Goal: Task Accomplishment & Management: Complete application form

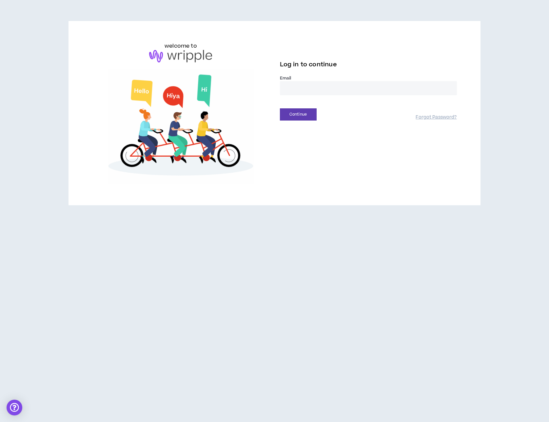
click at [297, 88] on input "email" at bounding box center [368, 88] width 177 height 14
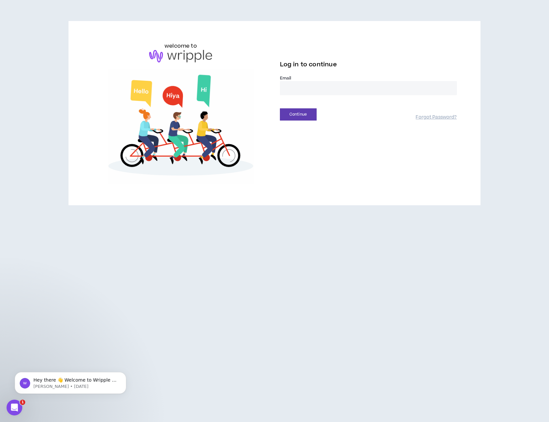
type input "**********"
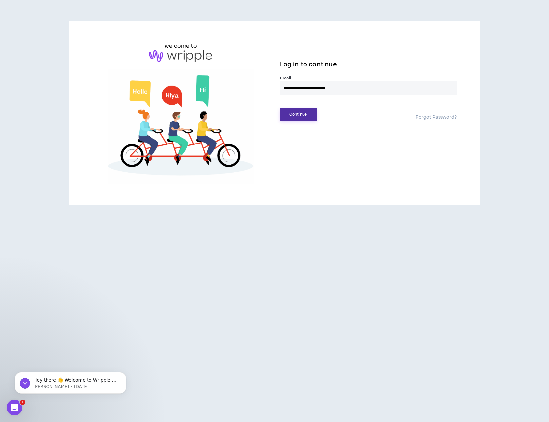
click at [308, 114] on button "Continue" at bounding box center [298, 114] width 37 height 12
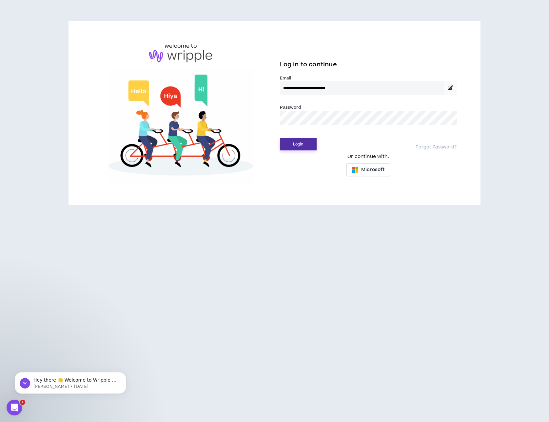
drag, startPoint x: 304, startPoint y: 141, endPoint x: 310, endPoint y: 137, distance: 6.8
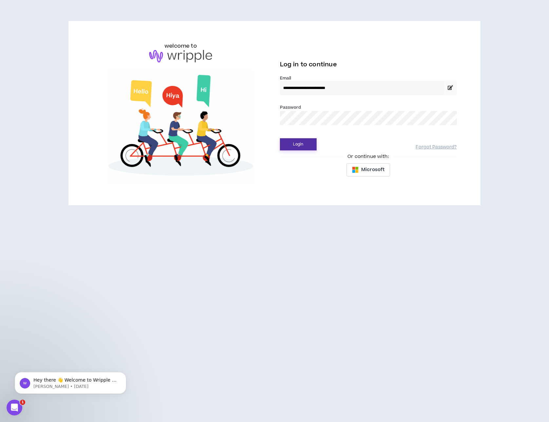
click at [304, 141] on button "Login" at bounding box center [298, 144] width 37 height 12
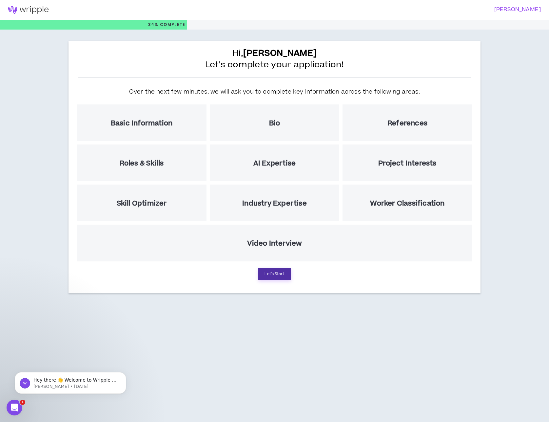
click at [277, 272] on button "Let's Start" at bounding box center [274, 274] width 33 height 12
select select "US"
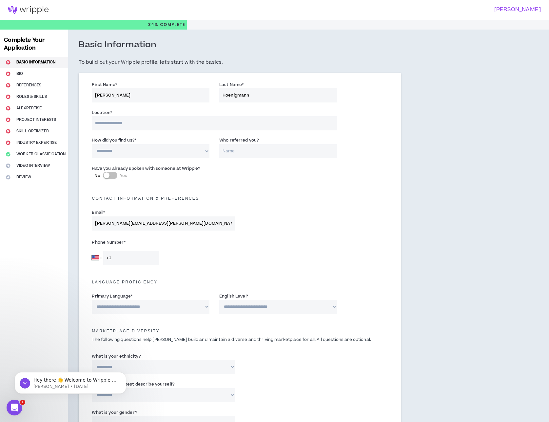
click at [162, 122] on input at bounding box center [214, 123] width 245 height 14
type input "*********"
click at [166, 153] on select "**********" at bounding box center [151, 151] width 118 height 14
select select "*"
click at [92, 144] on select "**********" at bounding box center [151, 151] width 118 height 14
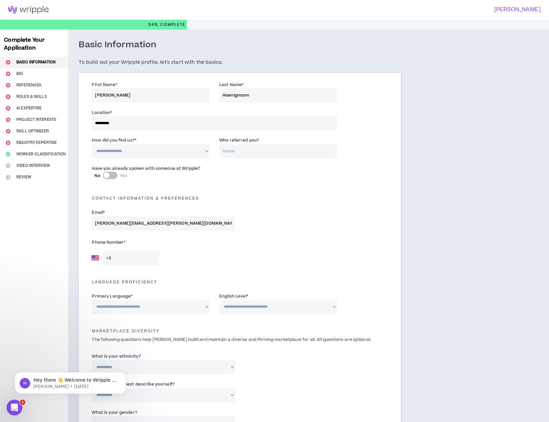
click at [232, 150] on input "Who referred you?" at bounding box center [278, 151] width 118 height 14
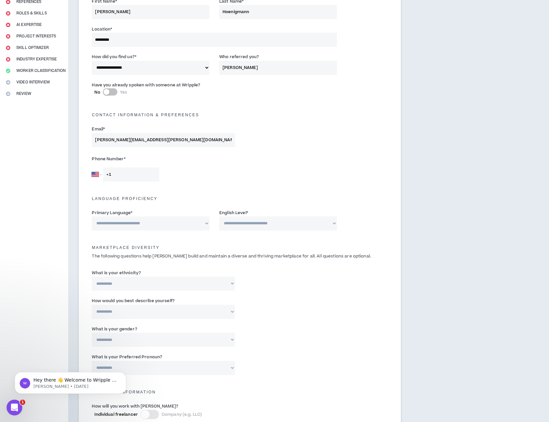
scroll to position [119, 0]
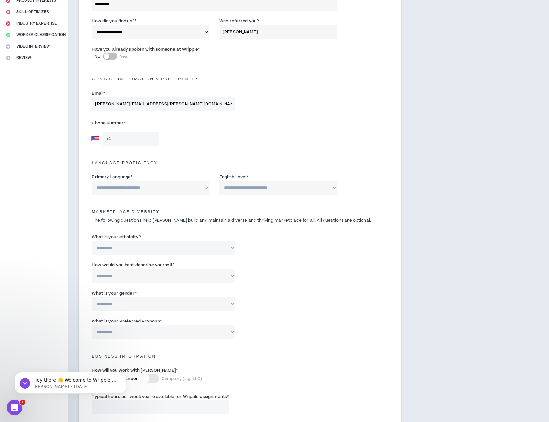
type input "[PERSON_NAME]"
click at [119, 136] on input "+1" at bounding box center [131, 139] width 56 height 14
type input "[PHONE_NUMBER]"
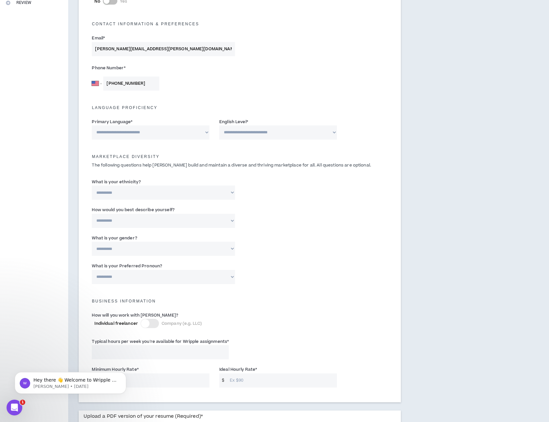
click at [207, 134] on select "**********" at bounding box center [151, 132] width 118 height 14
select select "*******"
click at [92, 125] on select "**********" at bounding box center [151, 132] width 118 height 14
click at [278, 133] on select "**********" at bounding box center [278, 132] width 118 height 14
select select "*"
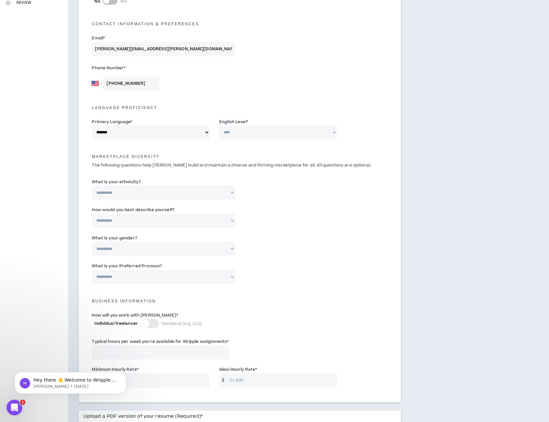
click at [219, 125] on select "**********" at bounding box center [278, 132] width 118 height 14
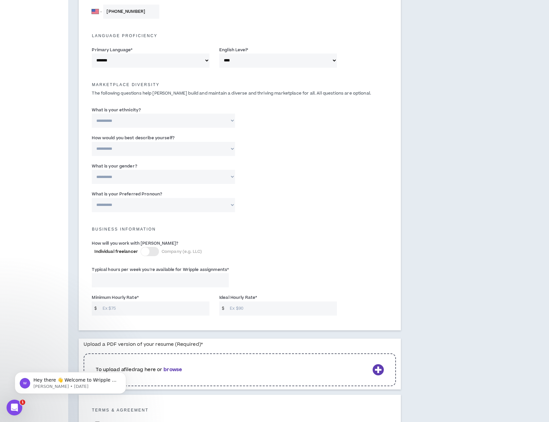
scroll to position [258, 0]
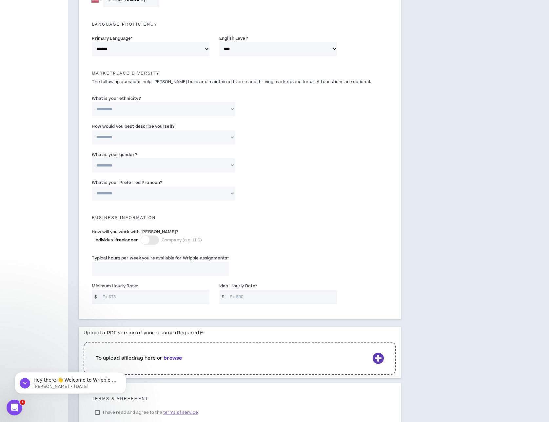
click at [191, 114] on select "**********" at bounding box center [163, 109] width 143 height 14
select select "**********"
click at [92, 102] on select "**********" at bounding box center [163, 109] width 143 height 14
click at [189, 161] on select "**********" at bounding box center [163, 165] width 143 height 14
select select "***"
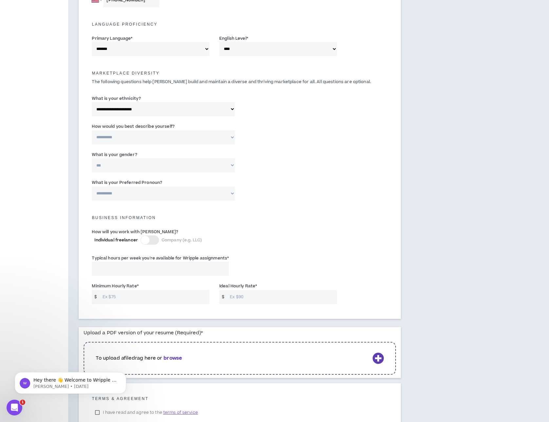
click at [92, 158] on select "**********" at bounding box center [163, 165] width 143 height 14
click at [193, 135] on select "**********" at bounding box center [163, 137] width 143 height 14
select select "*****"
click at [92, 130] on select "**********" at bounding box center [163, 137] width 143 height 14
click at [194, 193] on select "**********" at bounding box center [163, 193] width 143 height 14
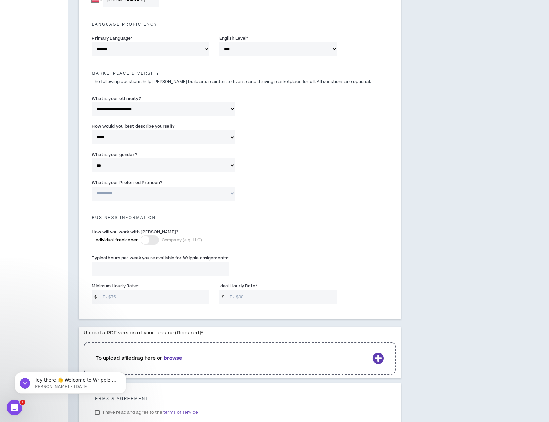
select select "**********"
click at [92, 186] on select "**********" at bounding box center [163, 193] width 143 height 14
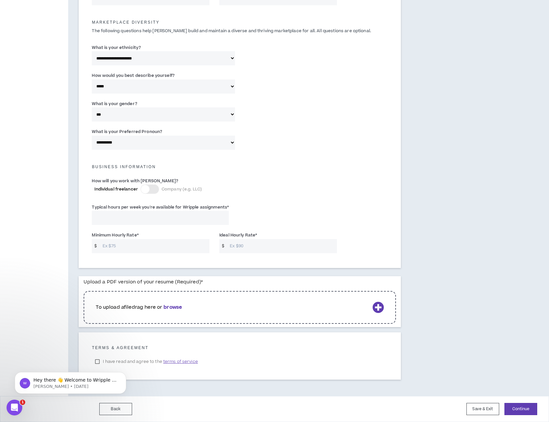
click at [163, 219] on input "Typical hours per week you're available for Wripple assignments *" at bounding box center [160, 218] width 137 height 14
type input "40"
click at [151, 243] on input "Minimum Hourly Rate *" at bounding box center [154, 246] width 111 height 14
type input "85"
type input "98"
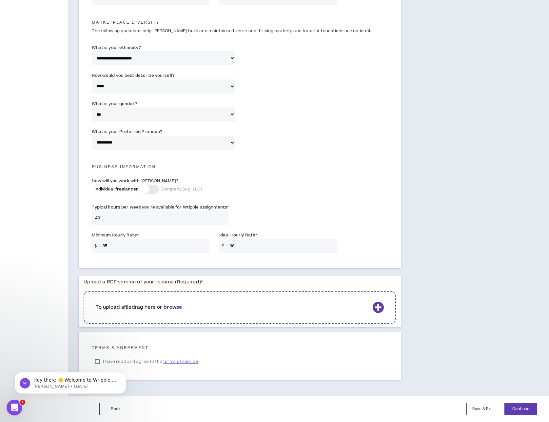
click at [380, 306] on icon at bounding box center [378, 306] width 11 height 11
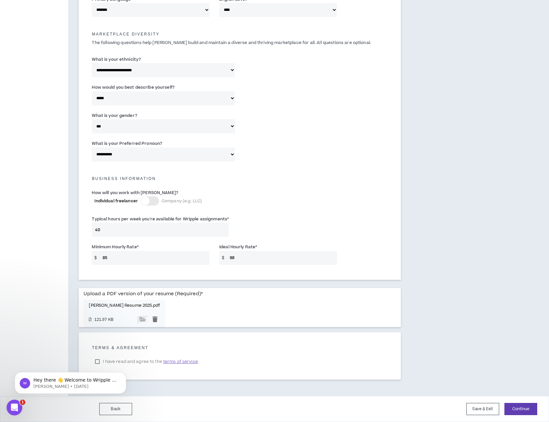
scroll to position [297, 0]
click at [98, 361] on body "Hey there 👋 Welcome to Wripple 🙌 Take a look around! If you have any questions,…" at bounding box center [71, 381] width 126 height 41
click at [178, 362] on span "terms of service" at bounding box center [180, 361] width 35 height 7
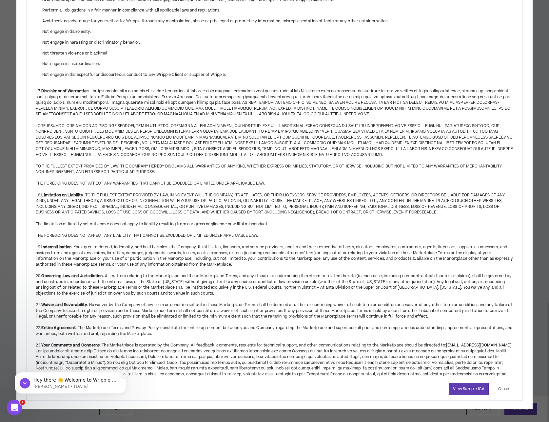
click at [125, 374] on icon "Dismiss notification" at bounding box center [124, 373] width 2 height 2
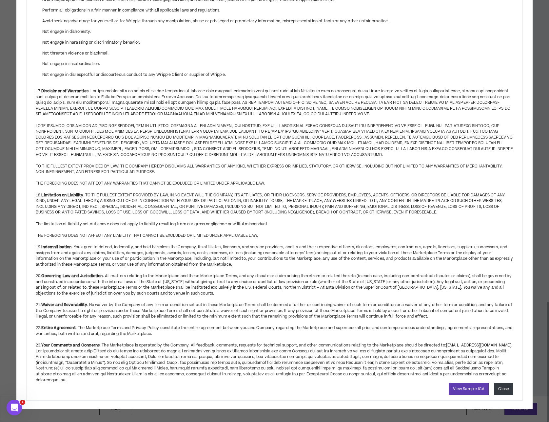
click at [502, 389] on button "Close" at bounding box center [503, 389] width 19 height 12
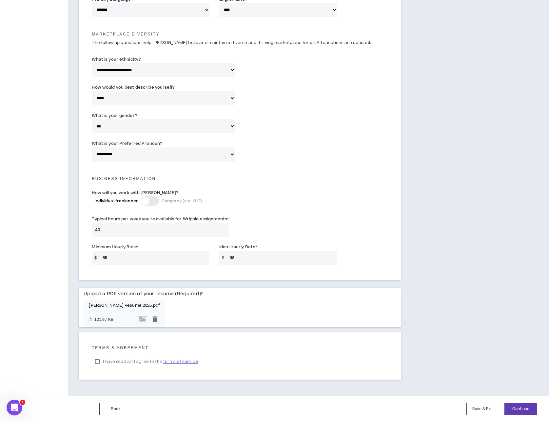
click at [98, 360] on label "I have read and agree to the terms of service" at bounding box center [146, 361] width 109 height 10
click at [527, 406] on button "Continue" at bounding box center [521, 409] width 33 height 12
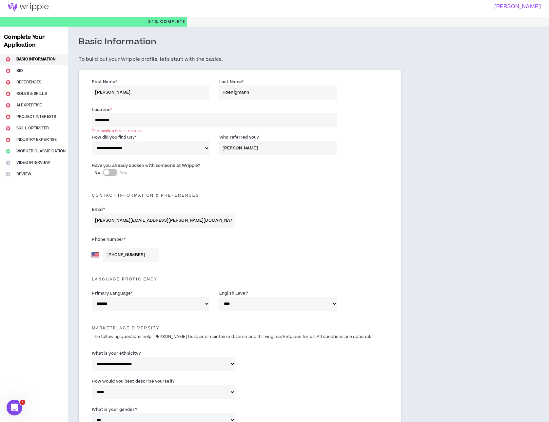
scroll to position [0, 0]
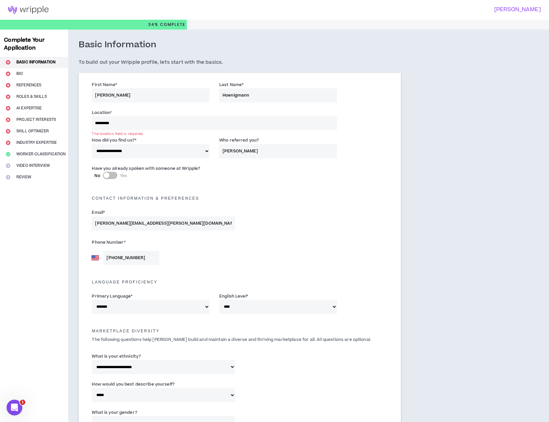
click at [116, 120] on input "*********" at bounding box center [214, 123] width 245 height 14
drag, startPoint x: 142, startPoint y: 121, endPoint x: 92, endPoint y: 121, distance: 50.5
click at [92, 121] on div "Location * ********* The location field is required." at bounding box center [214, 119] width 255 height 21
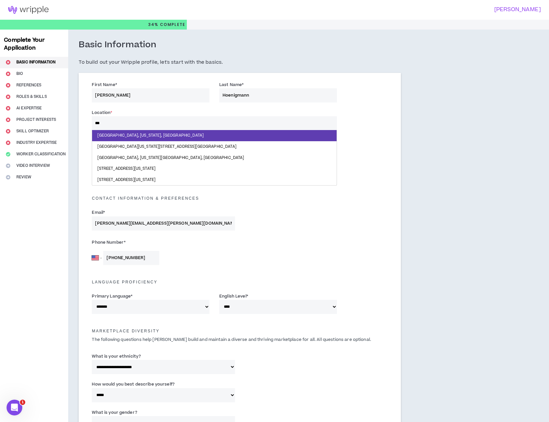
type input "****"
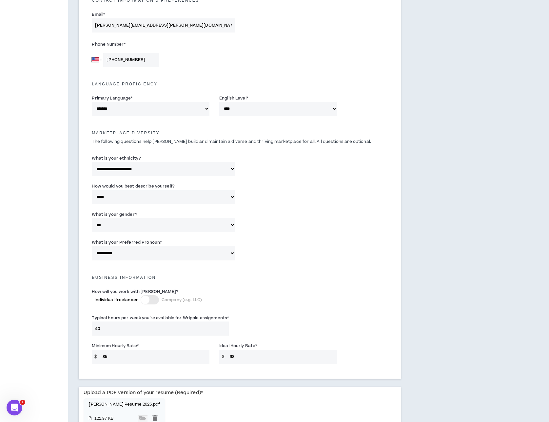
scroll to position [297, 0]
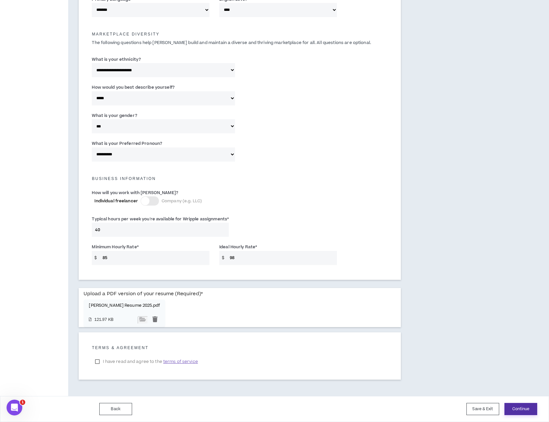
click at [527, 406] on button "Continue" at bounding box center [521, 409] width 33 height 12
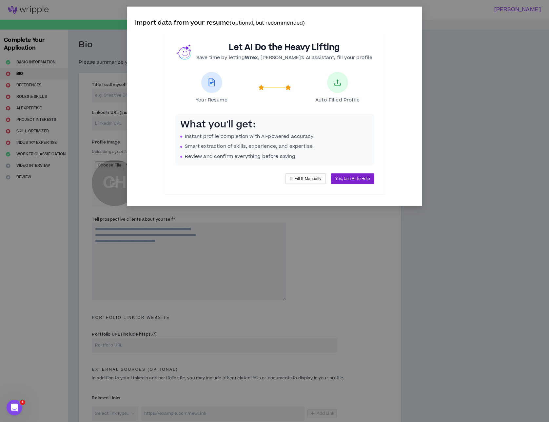
click at [364, 181] on span "Yes, Use AI to Help" at bounding box center [353, 179] width 34 height 6
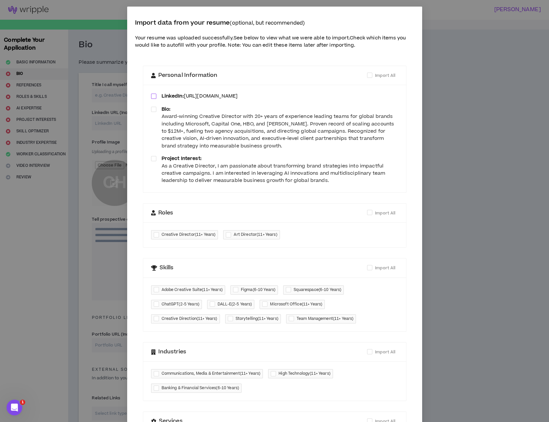
click at [155, 97] on span at bounding box center [153, 95] width 5 height 5
click at [155, 108] on span at bounding box center [153, 109] width 5 height 5
click at [155, 157] on span at bounding box center [153, 158] width 5 height 5
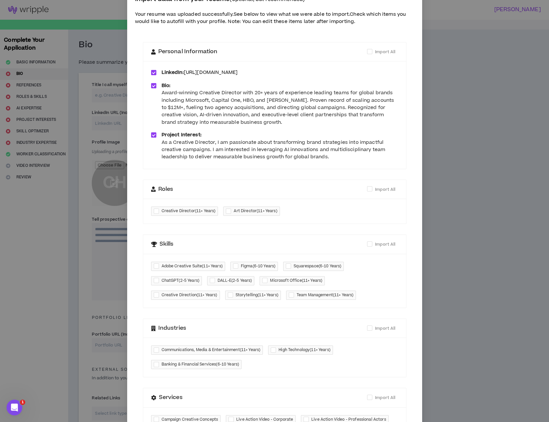
scroll to position [45, 0]
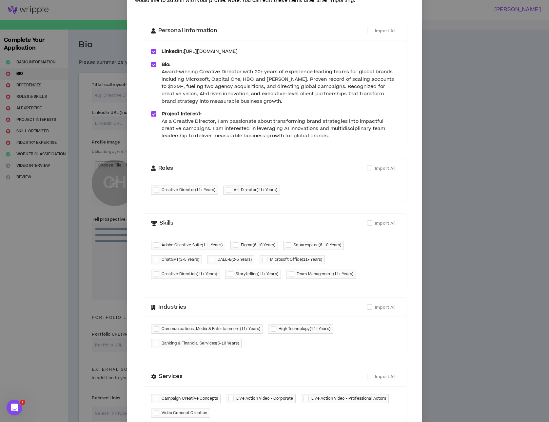
click at [156, 189] on div at bounding box center [158, 190] width 8 height 8
checkbox input "****"
click at [228, 190] on div at bounding box center [230, 190] width 8 height 8
checkbox input "****"
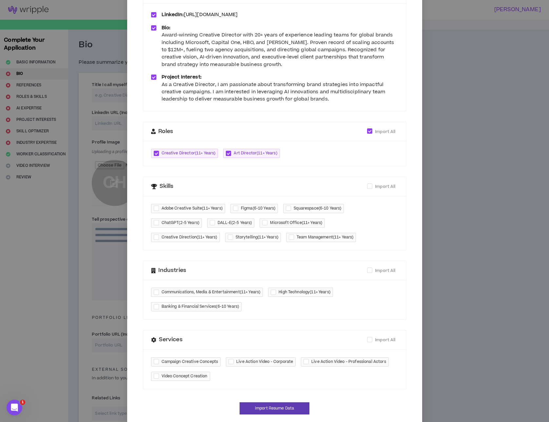
scroll to position [93, 0]
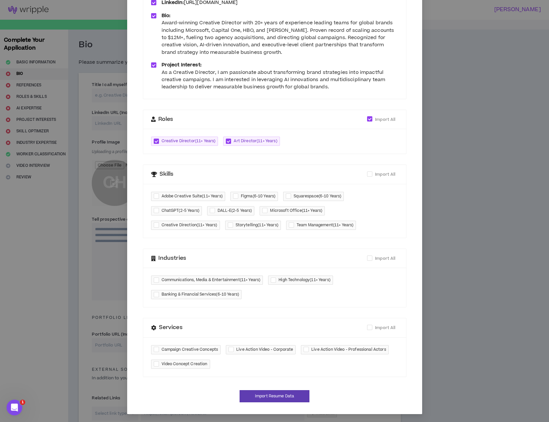
click at [156, 197] on div at bounding box center [158, 196] width 8 height 8
checkbox input "****"
click at [290, 197] on div at bounding box center [290, 196] width 8 height 8
checkbox input "****"
click at [176, 208] on span "ChatGPT ( 2-5 Years )" at bounding box center [181, 210] width 38 height 7
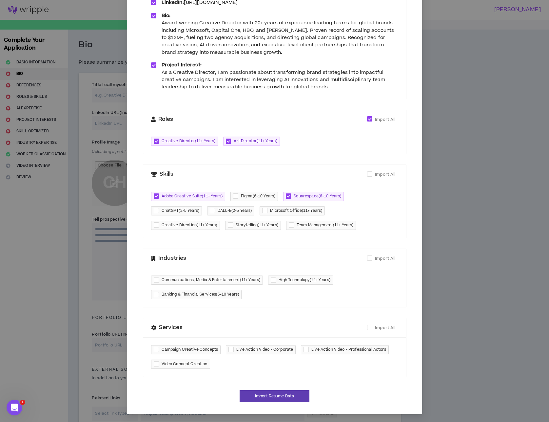
checkbox input "****"
click at [277, 214] on span "Microsoft Office ( 11+ Years )" at bounding box center [292, 210] width 65 height 9
checkbox input "****"
click at [314, 225] on span "Team Management ( 11+ Years )" at bounding box center [325, 225] width 57 height 7
checkbox input "****"
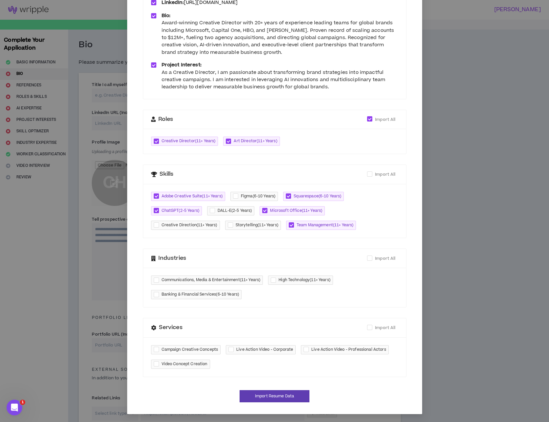
click at [258, 225] on span "Storytelling ( 11+ Years )" at bounding box center [257, 225] width 43 height 7
checkbox input "****"
click at [200, 226] on span "Creative Direction ( 11+ Years )" at bounding box center [190, 225] width 56 height 7
checkbox input "****"
click at [228, 283] on span "Communications, Media & Entertainment ( 11+ Years )" at bounding box center [211, 280] width 99 height 7
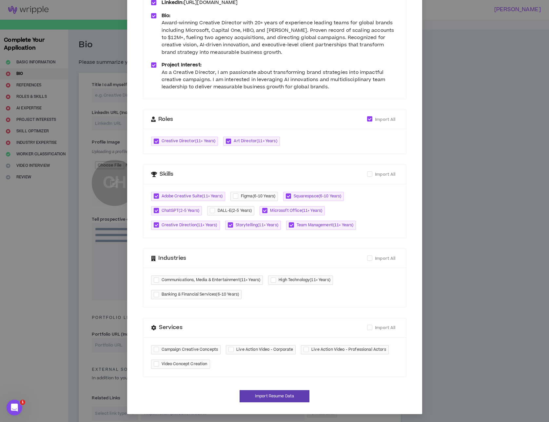
checkbox input "****"
click at [300, 281] on span "High Technology ( 11+ Years )" at bounding box center [305, 280] width 52 height 7
checkbox input "****"
click at [224, 298] on span "Banking & Financial Services ( 6-10 Years )" at bounding box center [201, 294] width 78 height 7
checkbox input "****"
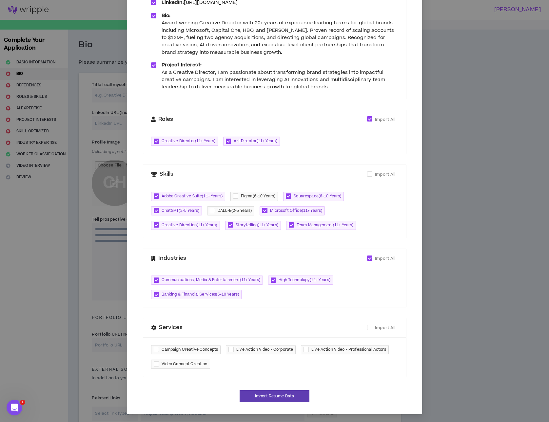
click at [215, 350] on span "Campaign Creative Concepts" at bounding box center [190, 349] width 57 height 7
checkbox input "****"
click at [199, 363] on span "Video Concept Creation" at bounding box center [185, 364] width 46 height 7
checkbox input "****"
click at [292, 395] on button "Import Resume Data" at bounding box center [275, 396] width 70 height 12
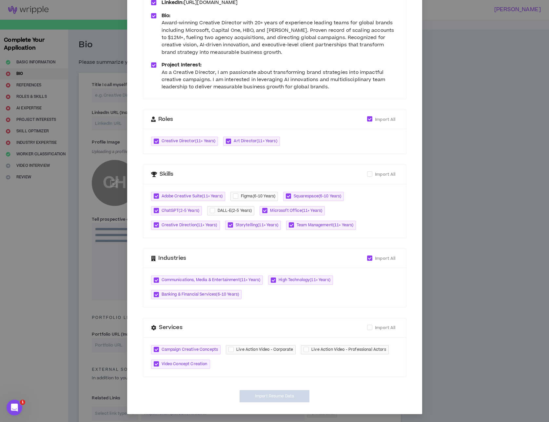
type input "[URL][DOMAIN_NAME]"
type textarea "**********"
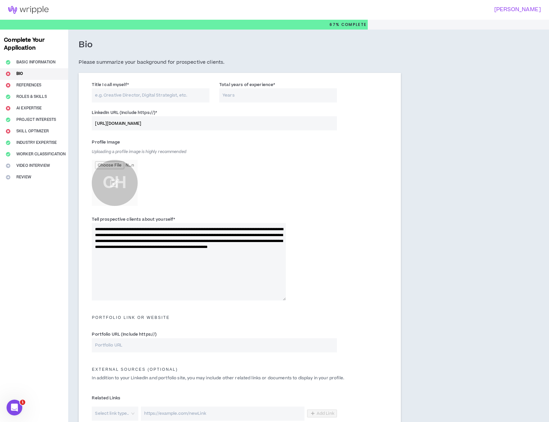
scroll to position [87, 0]
click at [127, 98] on input "Title I call myself *" at bounding box center [151, 95] width 118 height 14
type input "Creative Director"
type input "20"
click at [112, 181] on input "file" at bounding box center [115, 183] width 46 height 46
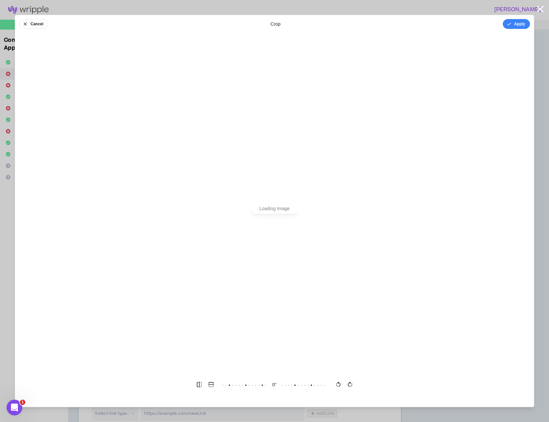
scroll to position [0, 0]
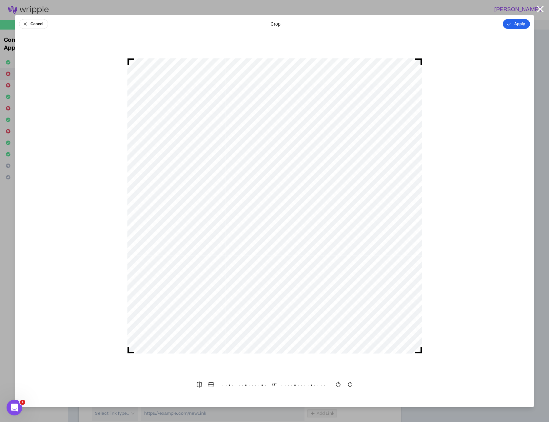
click at [512, 24] on button "Apply" at bounding box center [516, 24] width 27 height 10
click at [522, 25] on button "Done" at bounding box center [521, 24] width 20 height 10
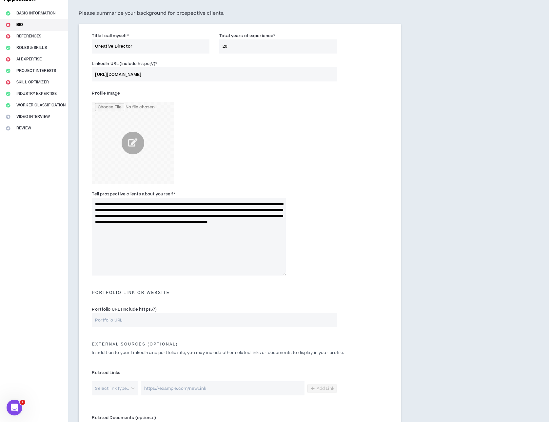
scroll to position [80, 0]
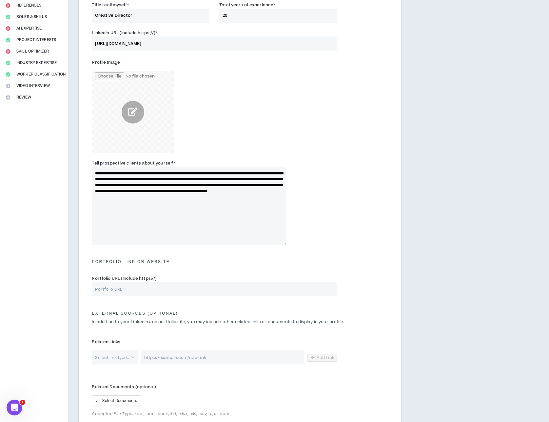
click at [345, 161] on div "**********" at bounding box center [240, 203] width 306 height 91
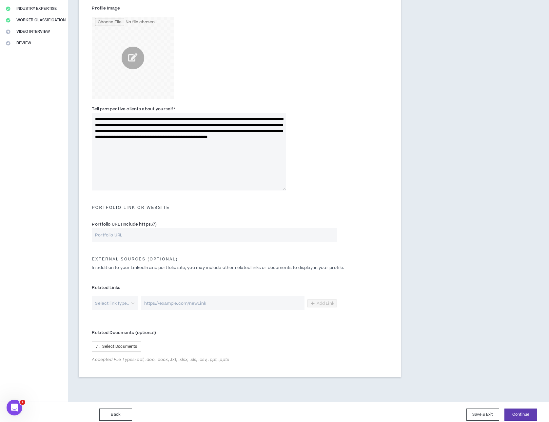
scroll to position [139, 0]
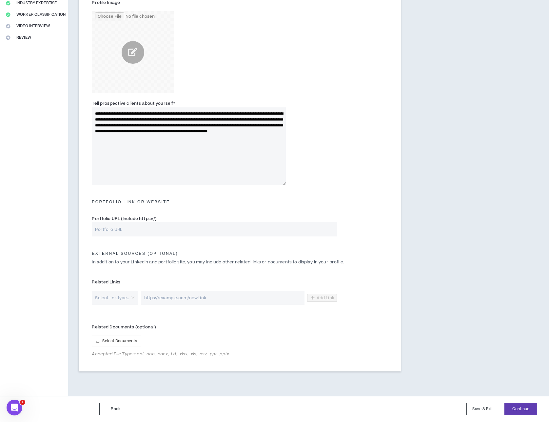
click at [186, 229] on input "Portfolio URL (Include https://)" at bounding box center [214, 229] width 245 height 14
paste input "[URL][DOMAIN_NAME]"
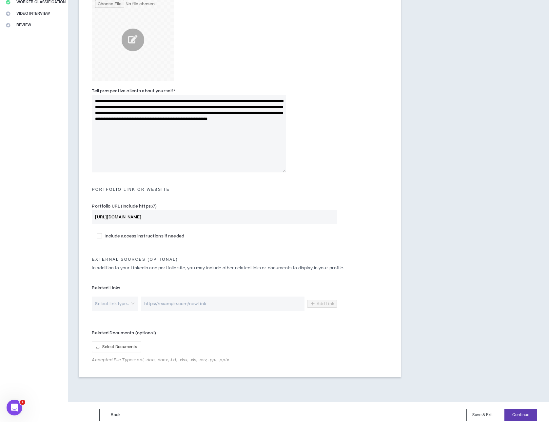
scroll to position [158, 0]
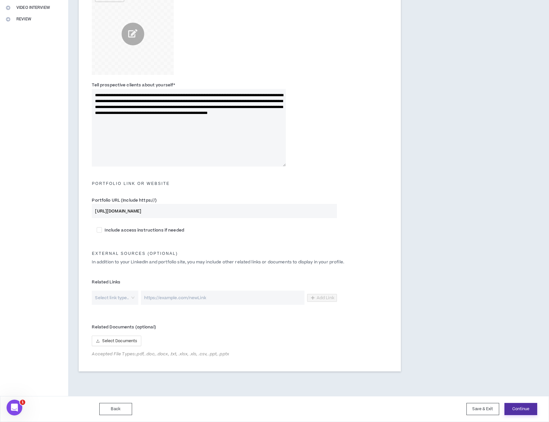
type input "[URL][DOMAIN_NAME]"
click at [518, 406] on button "Continue" at bounding box center [521, 409] width 33 height 12
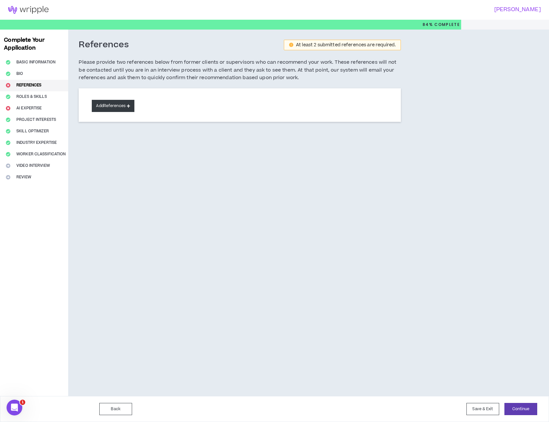
click at [131, 108] on button "Add References" at bounding box center [113, 106] width 43 height 12
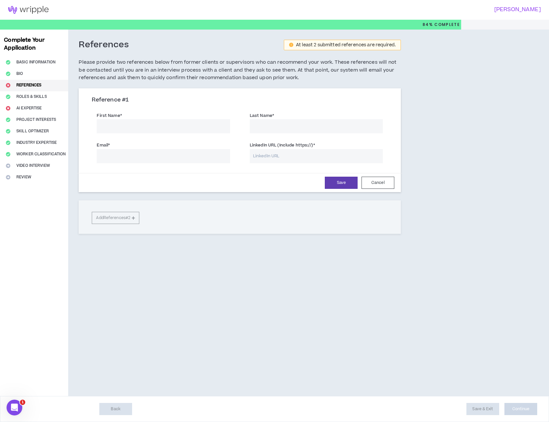
click at [175, 128] on input "First Name *" at bounding box center [163, 126] width 133 height 14
type input "[PERSON_NAME]"
type input "DJ"
type input "[PERSON_NAME]"
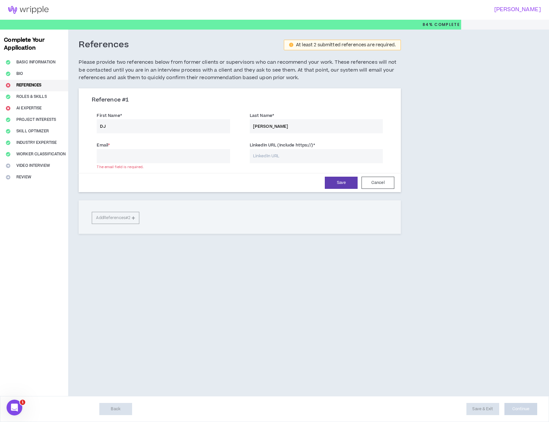
paste input "[EMAIL_ADDRESS][DOMAIN_NAME]"
type input "[EMAIL_ADDRESS][DOMAIN_NAME]"
drag, startPoint x: 151, startPoint y: 129, endPoint x: 87, endPoint y: 122, distance: 64.3
click at [86, 123] on div "Reference # 1 First Name * DJ Last Name * [PERSON_NAME] * [EMAIL_ADDRESS][DOMAI…" at bounding box center [240, 141] width 322 height 102
type input "[PERSON_NAME]"
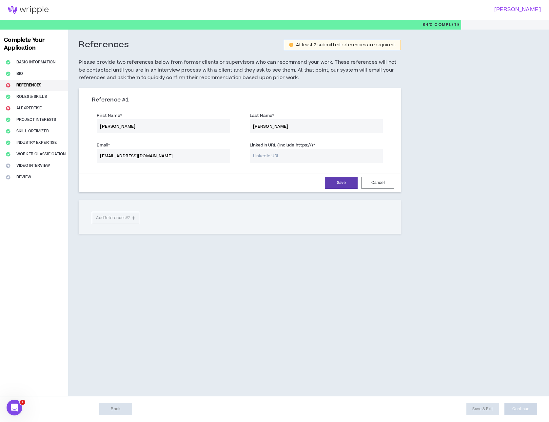
type input "[PERSON_NAME]"
click at [131, 217] on div "Reference # 1 First Name * [PERSON_NAME] Name * [PERSON_NAME] Email * [EMAIL_AD…" at bounding box center [240, 160] width 322 height 145
click at [273, 155] on input "LinkedIn URL (Include https://) *" at bounding box center [316, 156] width 133 height 14
paste input "[DOMAIN_NAME][URL][PERSON_NAME]"
drag, startPoint x: 345, startPoint y: 156, endPoint x: 221, endPoint y: 147, distance: 124.0
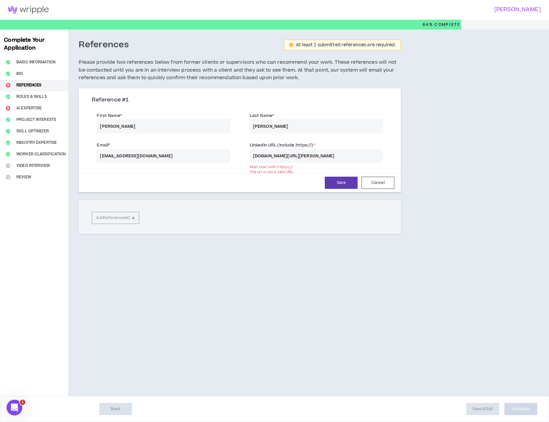
click at [222, 147] on div "Email * [EMAIL_ADDRESS][DOMAIN_NAME] LinkedIn URL (Include https://) * [DOMAIN_…" at bounding box center [240, 153] width 306 height 30
paste input "[URL][DOMAIN_NAME][PERSON_NAME]"
type input "[URL][DOMAIN_NAME][PERSON_NAME]"
click at [351, 186] on button "Save" at bounding box center [341, 182] width 33 height 12
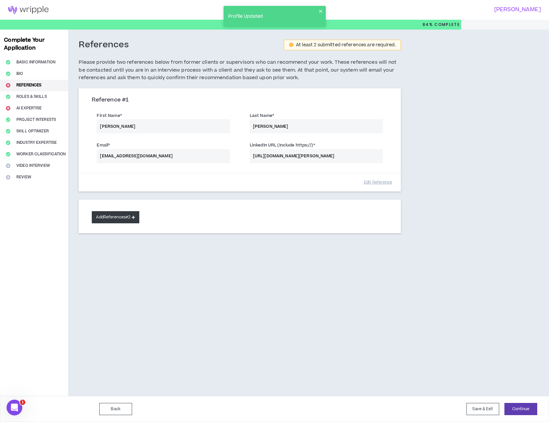
click at [133, 219] on button "Add References #2" at bounding box center [116, 217] width 48 height 12
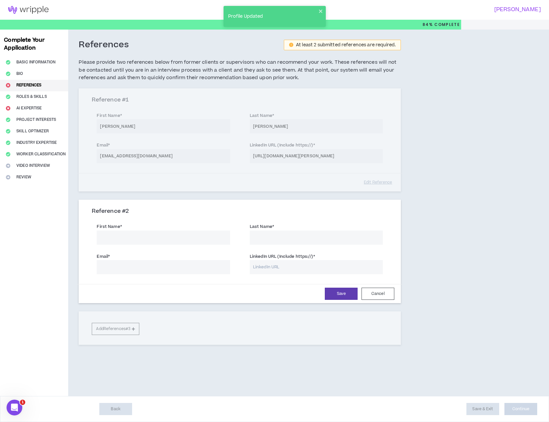
click at [151, 233] on input "First Name *" at bounding box center [163, 237] width 133 height 14
type input "DJ"
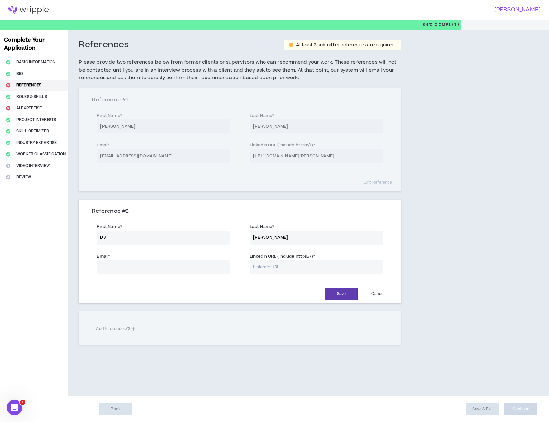
type input "[PERSON_NAME]"
paste input "[PERSON_NAME][EMAIL_ADDRESS][PERSON_NAME][DOMAIN_NAME]"
type input "[PERSON_NAME][EMAIL_ADDRESS][PERSON_NAME][DOMAIN_NAME]"
paste input "[URL][DOMAIN_NAME]"
type input "[URL][DOMAIN_NAME]"
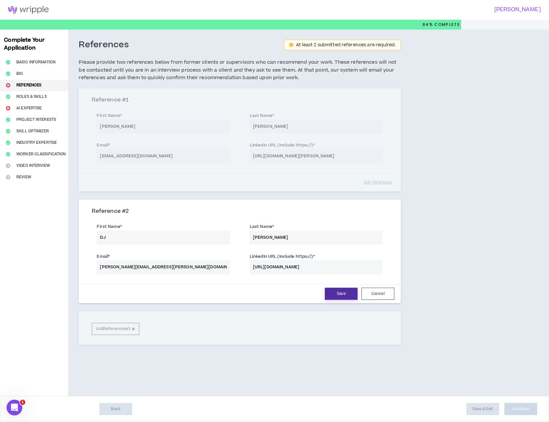
click at [348, 294] on button "Save" at bounding box center [341, 293] width 33 height 12
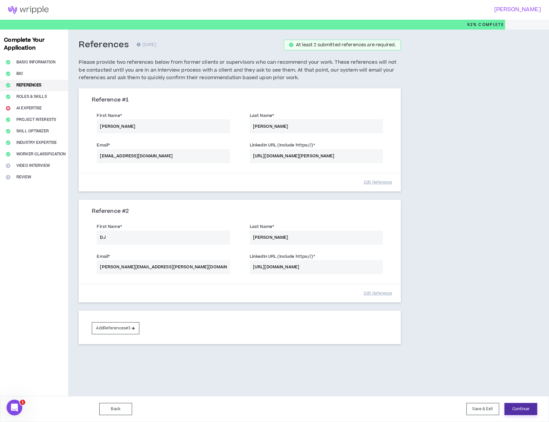
click at [526, 409] on button "Continue" at bounding box center [521, 409] width 33 height 12
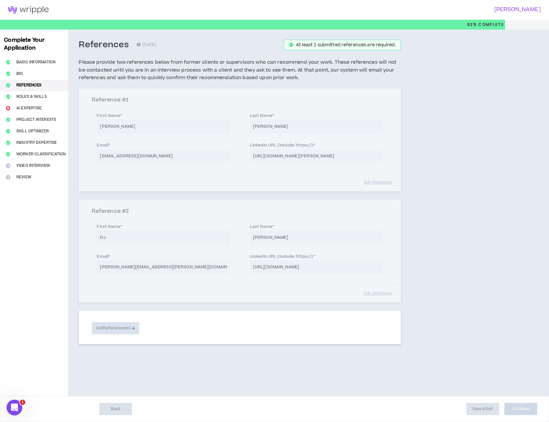
select select "***"
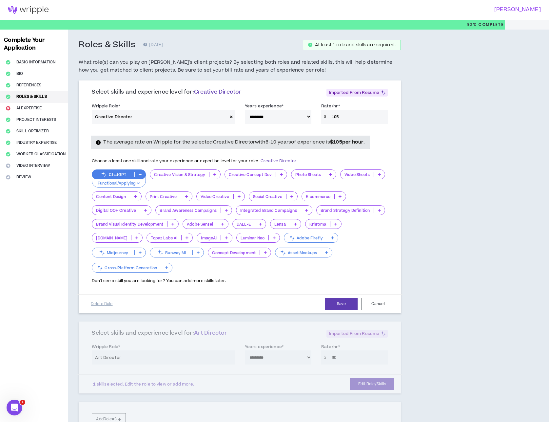
click at [136, 182] on p "Functional/Applying" at bounding box center [119, 183] width 46 height 6
click at [135, 195] on span "Functional/Applying" at bounding box center [119, 195] width 46 height 7
click at [214, 175] on icon at bounding box center [215, 174] width 3 height 3
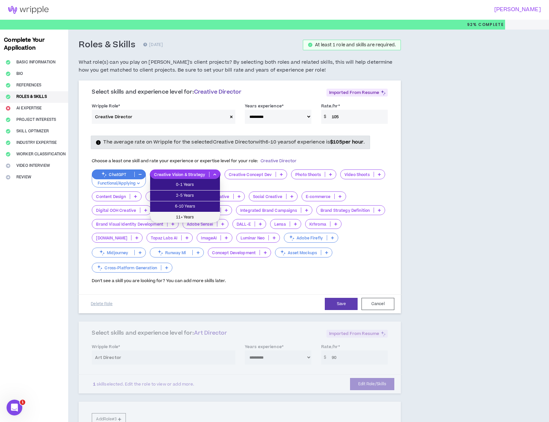
click at [201, 215] on span "11+ Years" at bounding box center [185, 217] width 62 height 7
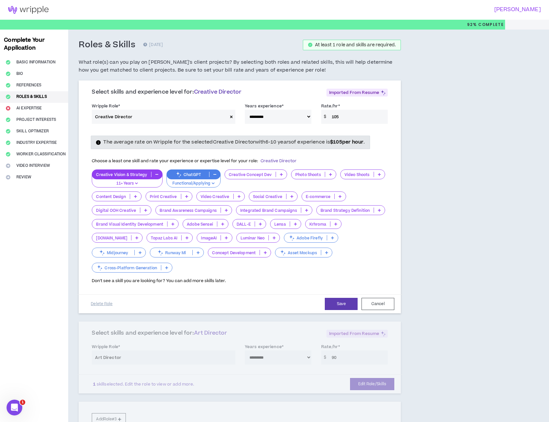
click at [280, 173] on icon at bounding box center [281, 174] width 3 height 3
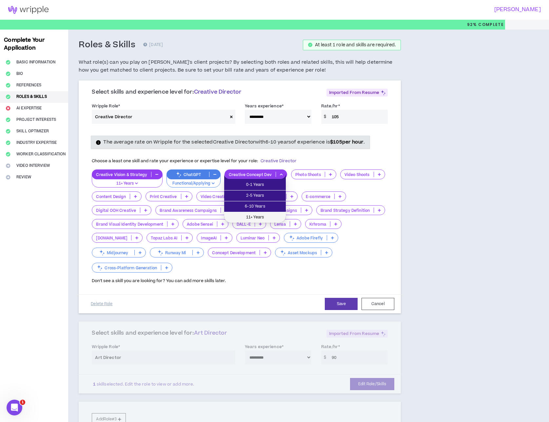
click at [259, 215] on span "11+ Years" at bounding box center [255, 217] width 54 height 7
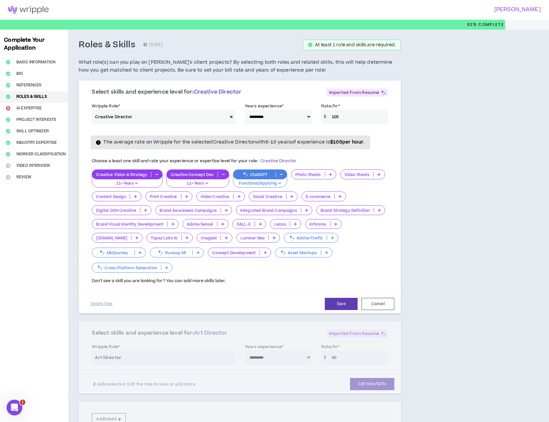
click at [330, 174] on icon at bounding box center [330, 174] width 3 height 3
click at [328, 203] on span "6-10 Years" at bounding box center [313, 206] width 38 height 7
click at [383, 172] on p at bounding box center [379, 174] width 11 height 5
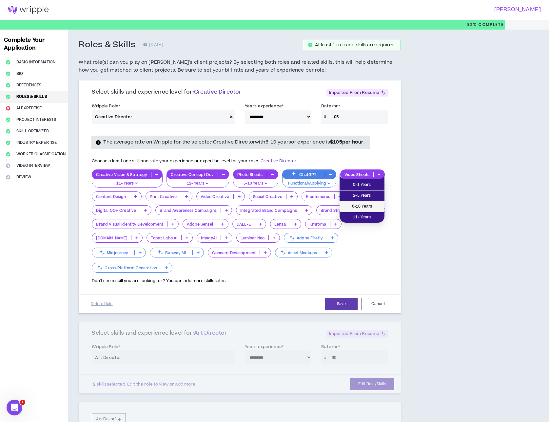
click at [369, 204] on span "6-10 Years" at bounding box center [362, 206] width 37 height 7
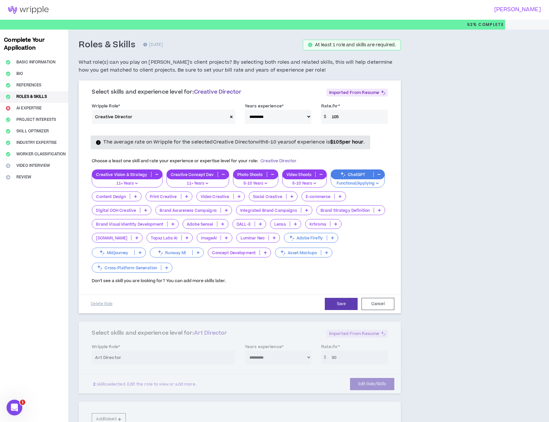
click at [316, 182] on p "6-10 Years" at bounding box center [305, 183] width 36 height 6
click at [314, 193] on span "2-5 Years" at bounding box center [304, 195] width 37 height 7
click at [135, 195] on icon at bounding box center [135, 196] width 3 height 3
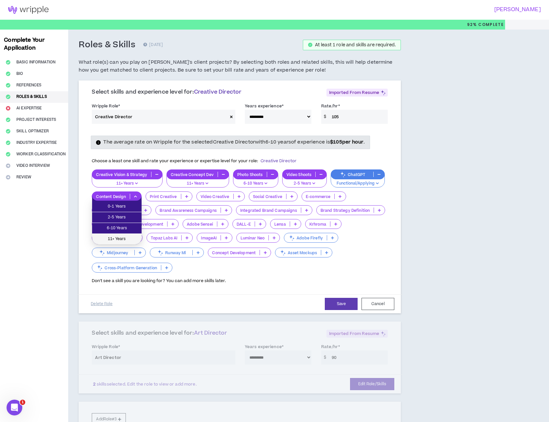
click at [125, 238] on span "11+ Years" at bounding box center [117, 238] width 42 height 7
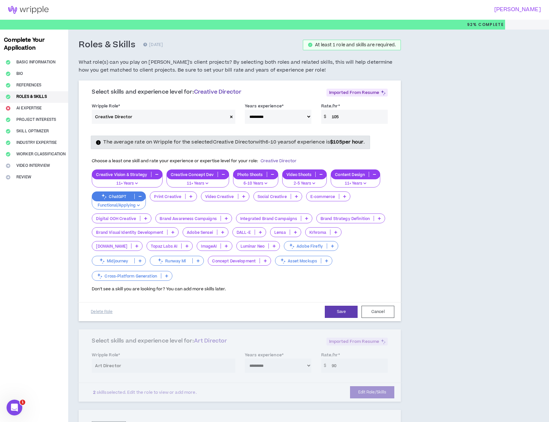
click at [191, 196] on icon at bounding box center [191, 196] width 3 height 3
click at [181, 238] on span "11+ Years" at bounding box center [173, 238] width 38 height 7
click at [244, 198] on p at bounding box center [243, 196] width 11 height 5
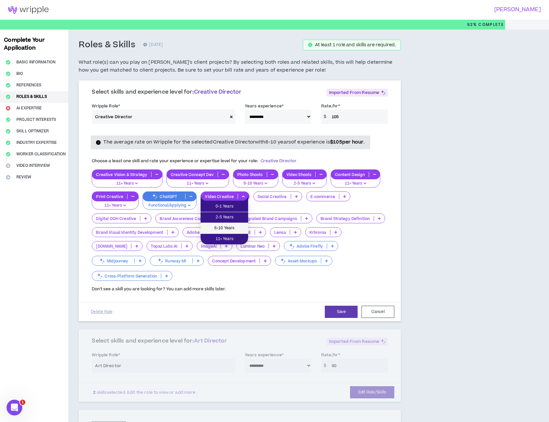
click at [236, 223] on li "6-10 Years" at bounding box center [225, 228] width 48 height 11
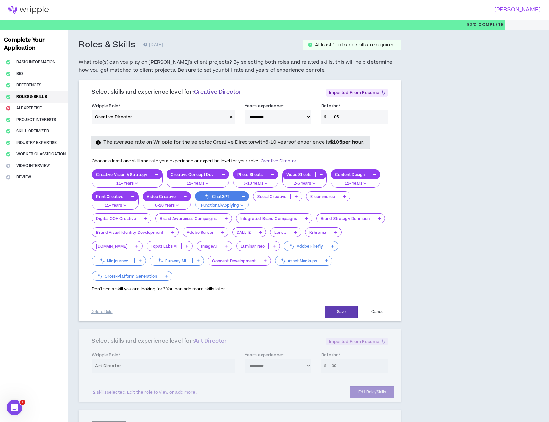
click at [295, 197] on icon at bounding box center [296, 196] width 3 height 3
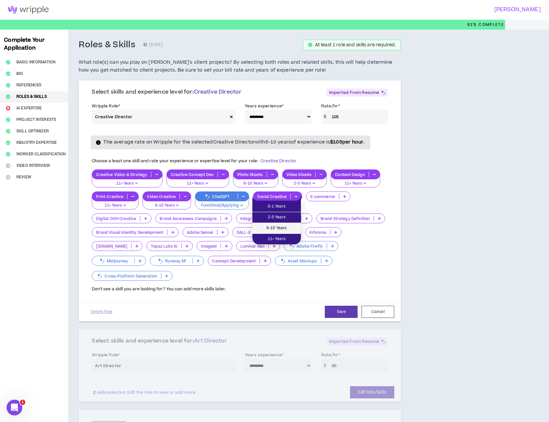
click at [287, 227] on span "6-10 Years" at bounding box center [277, 227] width 41 height 7
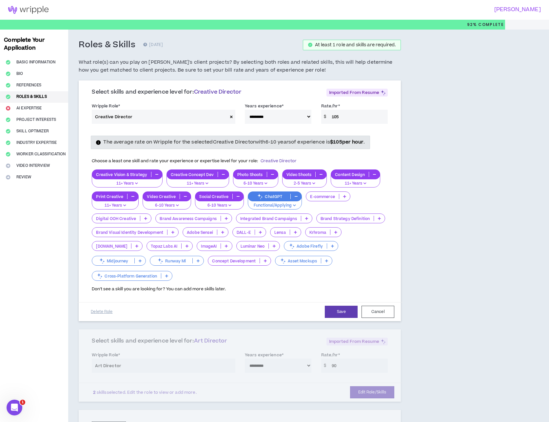
click at [345, 196] on icon at bounding box center [344, 196] width 3 height 3
click at [336, 214] on span "2-5 Years" at bounding box center [327, 217] width 36 height 7
click at [144, 218] on icon at bounding box center [145, 218] width 3 height 3
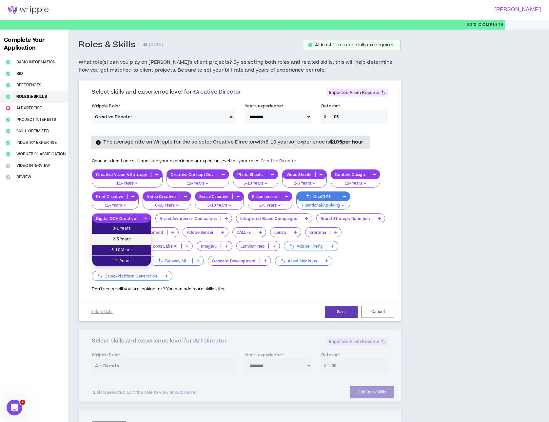
click at [134, 237] on span "2-5 Years" at bounding box center [121, 239] width 51 height 7
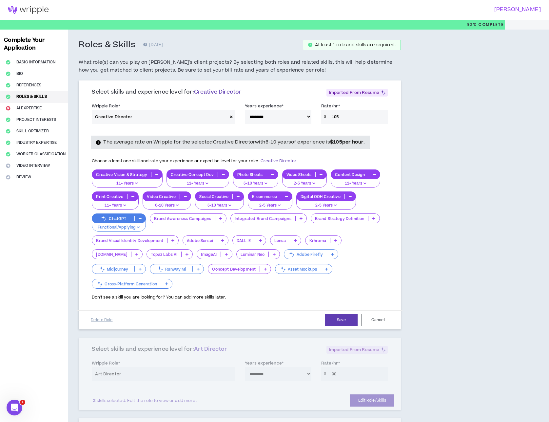
click at [221, 218] on icon at bounding box center [220, 218] width 3 height 3
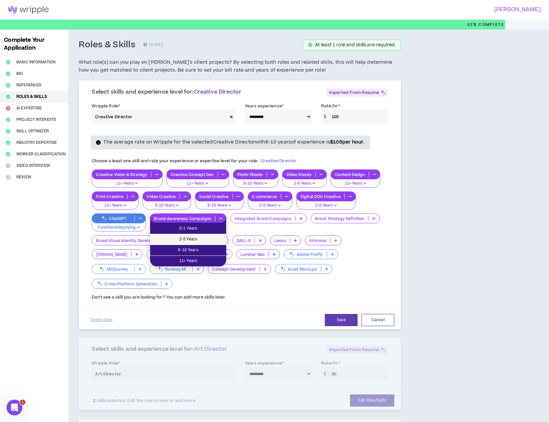
click at [211, 241] on span "2-5 Years" at bounding box center [188, 239] width 68 height 7
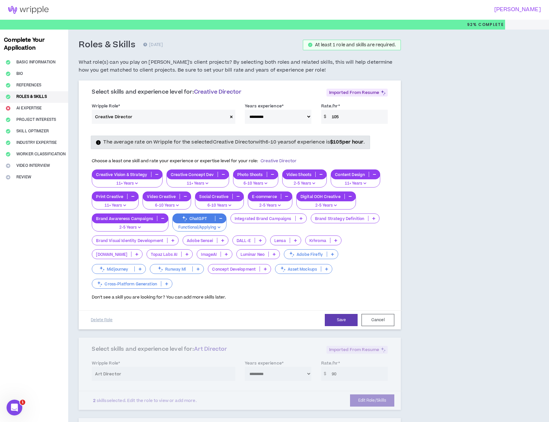
click at [302, 218] on icon at bounding box center [301, 218] width 3 height 3
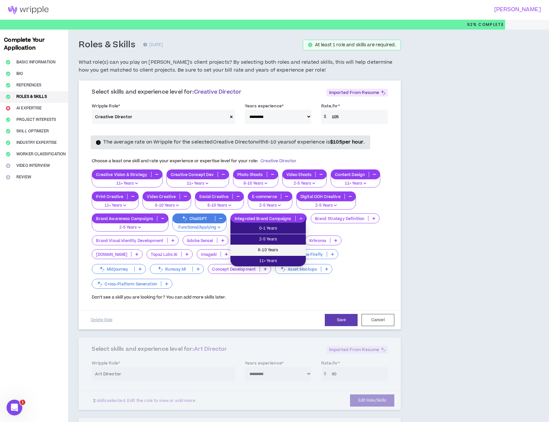
click at [282, 250] on span "6-10 Years" at bounding box center [269, 249] width 68 height 7
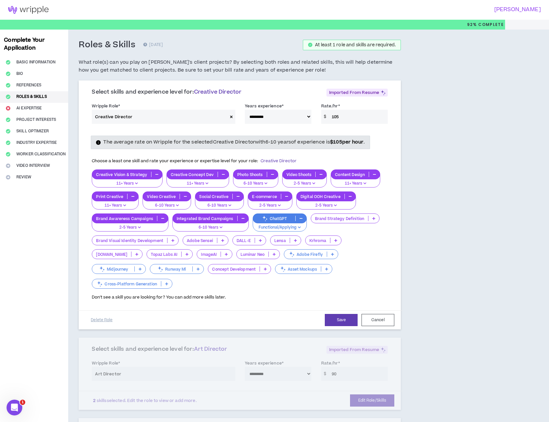
click at [375, 219] on p at bounding box center [374, 218] width 11 height 5
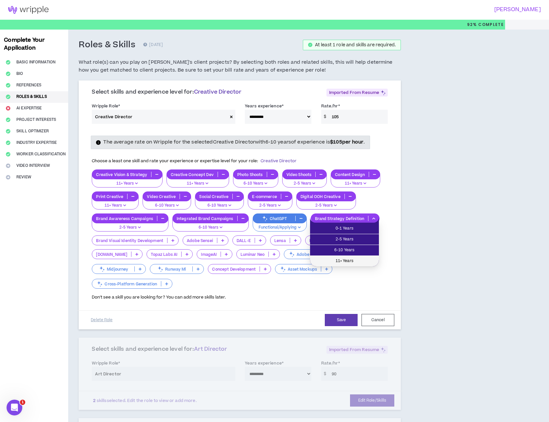
click at [362, 258] on span "11+ Years" at bounding box center [344, 260] width 61 height 7
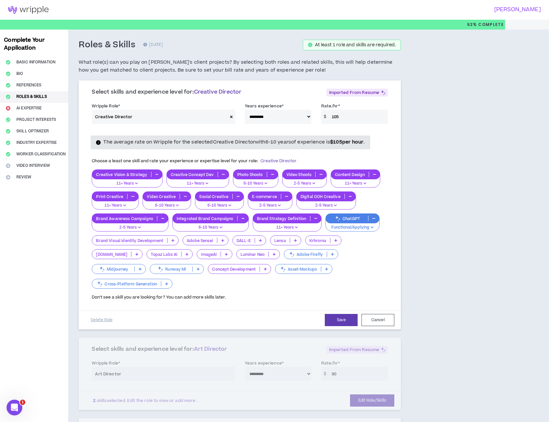
click at [173, 239] on icon at bounding box center [173, 239] width 3 height 3
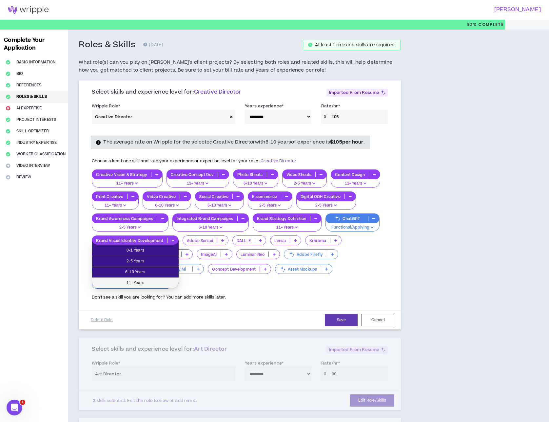
click at [160, 283] on span "11+ Years" at bounding box center [135, 282] width 79 height 7
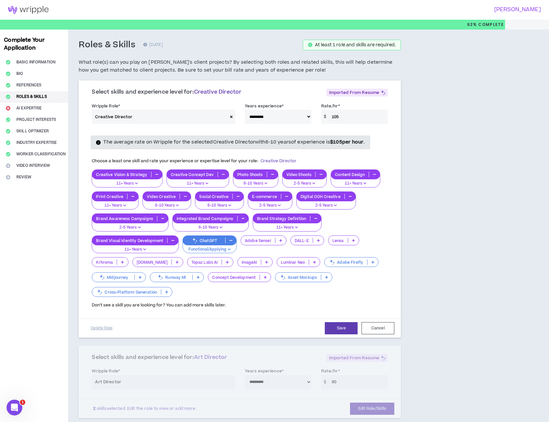
click at [281, 241] on icon at bounding box center [280, 239] width 3 height 3
click at [456, 245] on div "**********" at bounding box center [274, 359] width 412 height 658
click at [372, 262] on icon at bounding box center [373, 261] width 3 height 3
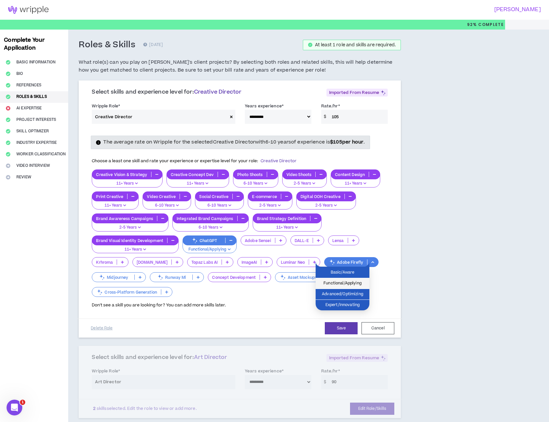
click at [358, 284] on span "Functional/Applying" at bounding box center [343, 282] width 46 height 7
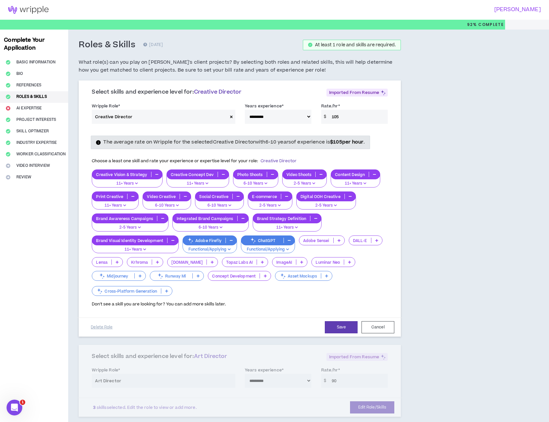
click at [141, 276] on icon at bounding box center [140, 275] width 3 height 3
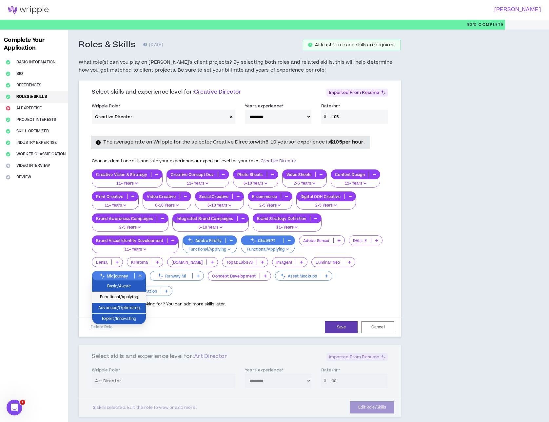
click at [133, 298] on span "Functional/Applying" at bounding box center [119, 296] width 46 height 7
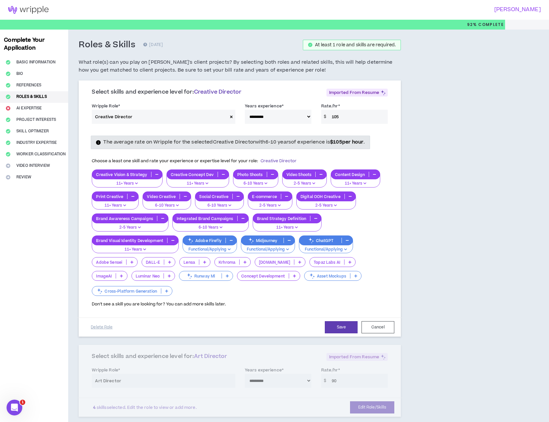
click at [289, 276] on p at bounding box center [294, 275] width 11 height 5
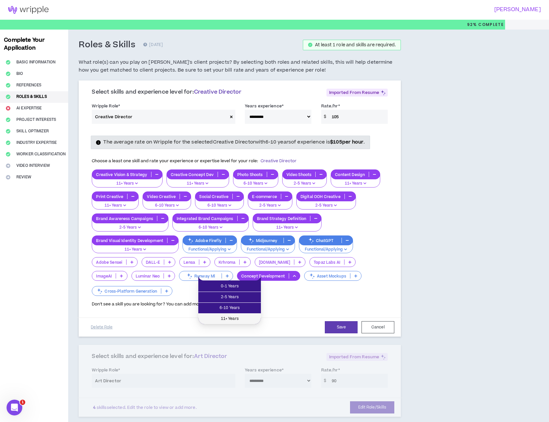
click at [238, 316] on span "11+ Years" at bounding box center [229, 318] width 55 height 7
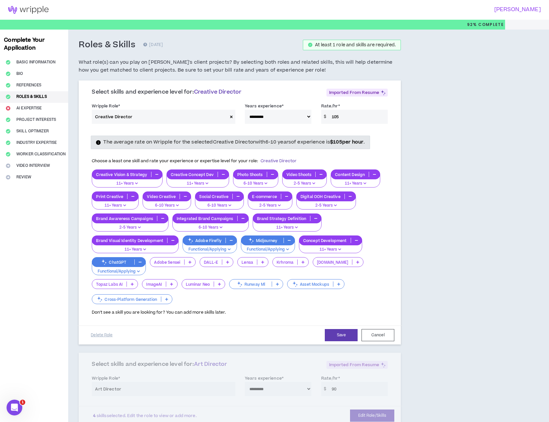
click at [340, 284] on icon at bounding box center [339, 283] width 3 height 3
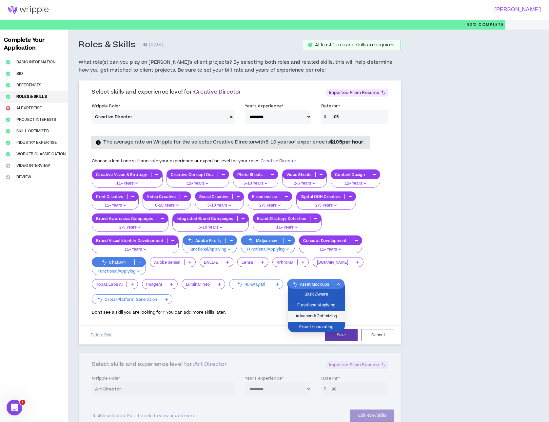
click at [329, 317] on span "Advanced/Optimizing" at bounding box center [316, 315] width 49 height 7
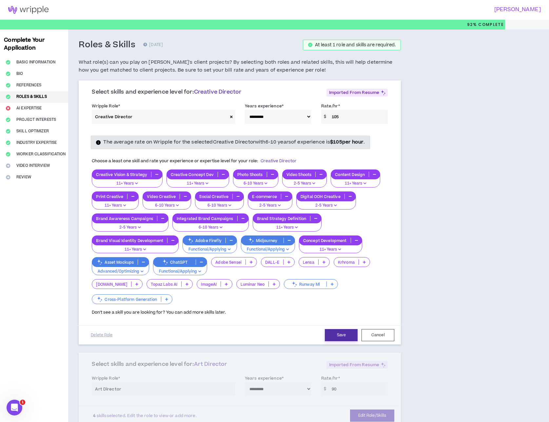
click at [334, 332] on button "Save" at bounding box center [341, 335] width 33 height 12
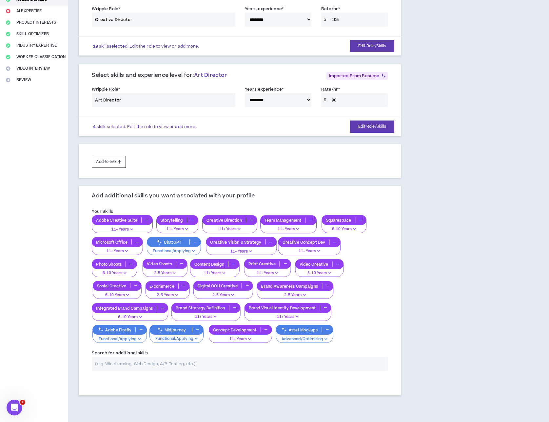
scroll to position [129, 0]
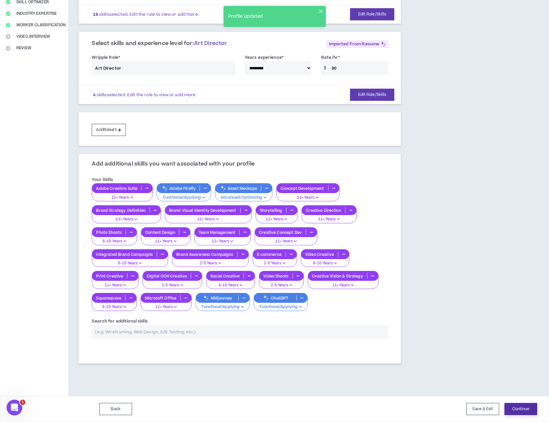
click at [523, 410] on button "Continue" at bounding box center [521, 409] width 33 height 12
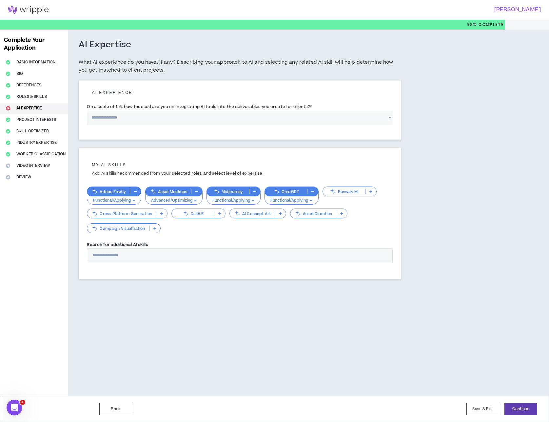
click at [322, 257] on input "Search for additional AI skills" at bounding box center [240, 255] width 306 height 14
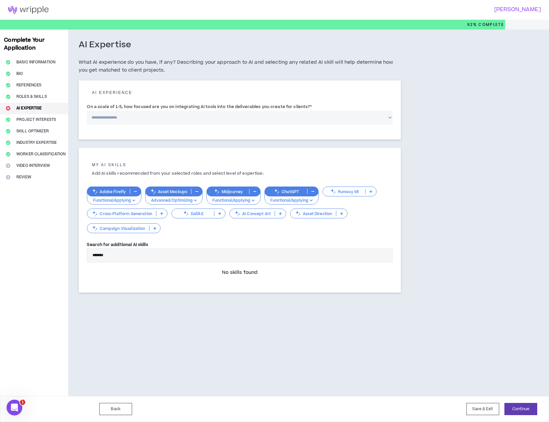
type input "********"
drag, startPoint x: 171, startPoint y: 257, endPoint x: 91, endPoint y: 247, distance: 80.3
click at [91, 247] on div "Search for additional AI skills ********" at bounding box center [240, 251] width 306 height 21
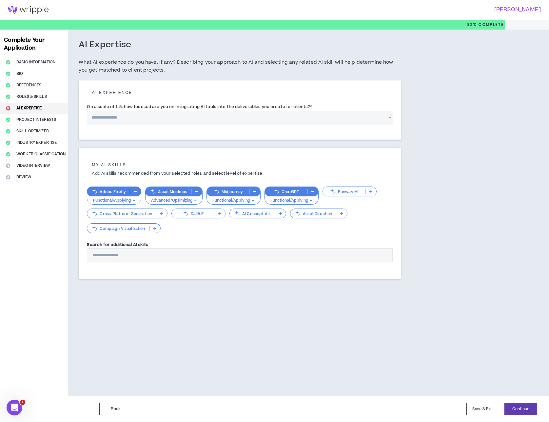
click at [244, 120] on select "**********" at bounding box center [240, 118] width 306 height 14
select select "*"
click at [87, 111] on select "**********" at bounding box center [240, 118] width 306 height 14
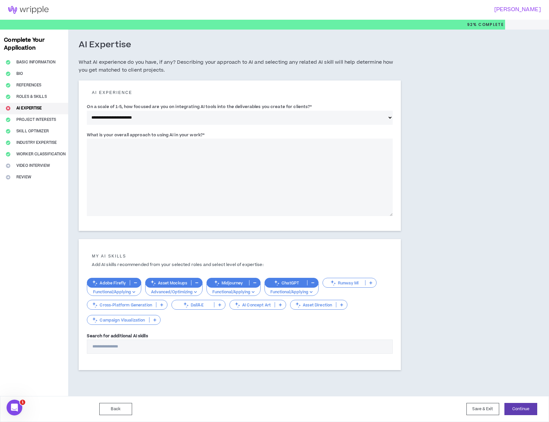
click at [247, 146] on textarea "What is your overall approach to using AI in your work? *" at bounding box center [240, 176] width 306 height 77
paste textarea "**********"
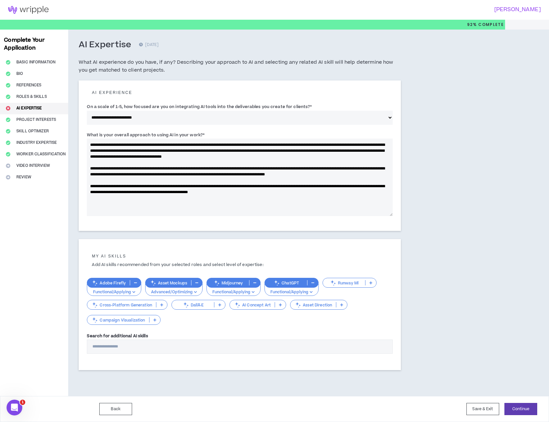
click at [131, 143] on textarea "**********" at bounding box center [240, 176] width 306 height 77
type textarea "**********"
click at [254, 291] on icon "button" at bounding box center [253, 291] width 3 height 3
click at [251, 312] on span "Advanced/Optimizing" at bounding box center [234, 314] width 46 height 7
click at [516, 409] on button "Continue" at bounding box center [521, 409] width 33 height 12
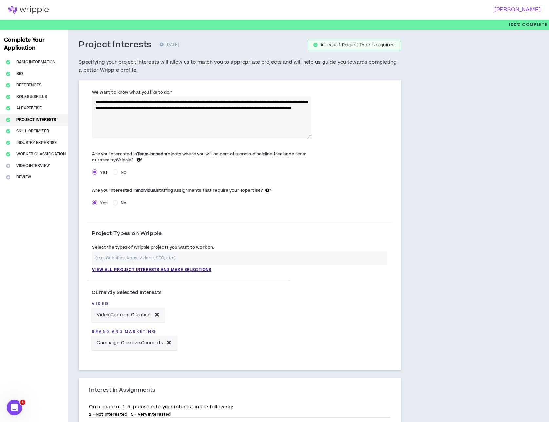
drag, startPoint x: 233, startPoint y: 120, endPoint x: 87, endPoint y: 100, distance: 147.4
click at [87, 100] on div "**********" at bounding box center [202, 113] width 230 height 49
paste textarea "**********"
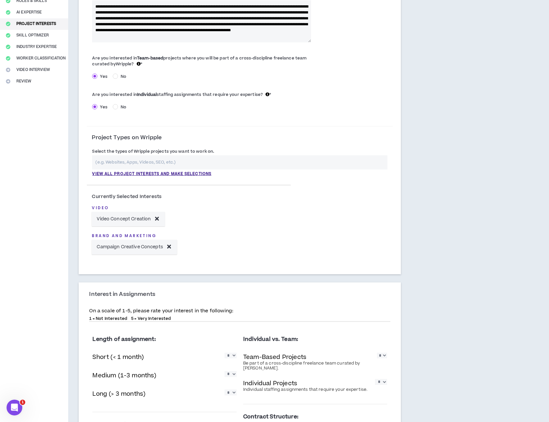
scroll to position [120, 0]
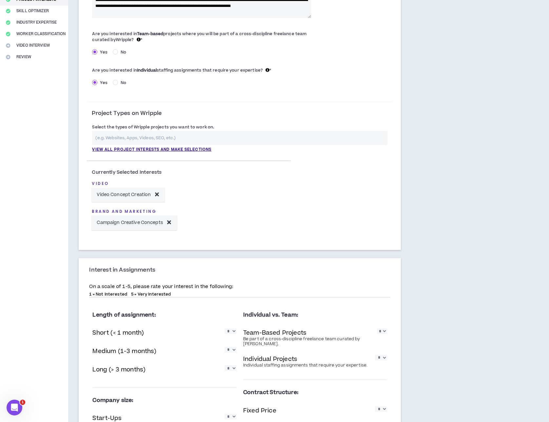
type textarea "**********"
click at [126, 138] on input "text" at bounding box center [240, 138] width 296 height 14
click at [146, 149] on p "View all project interests and make selections" at bounding box center [151, 150] width 119 height 6
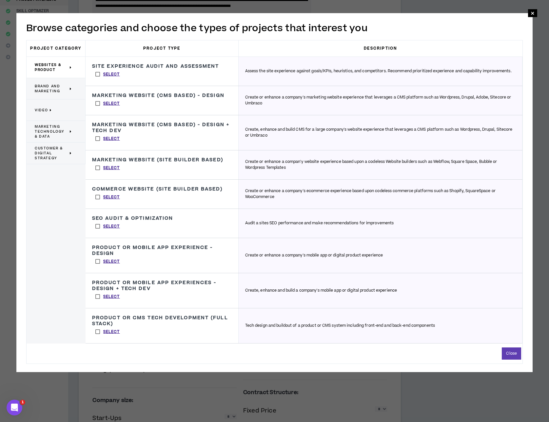
click at [98, 76] on label "Select" at bounding box center [107, 74] width 31 height 10
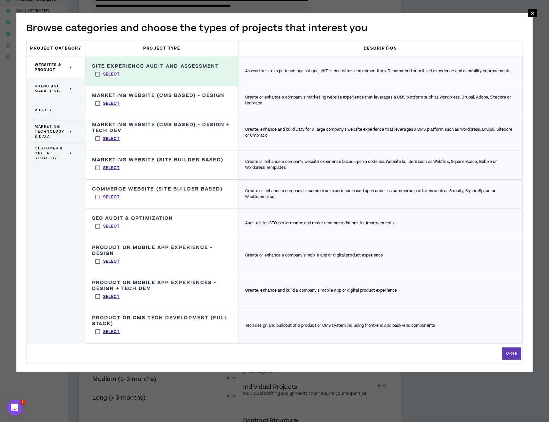
click at [97, 167] on label "Select" at bounding box center [107, 168] width 31 height 10
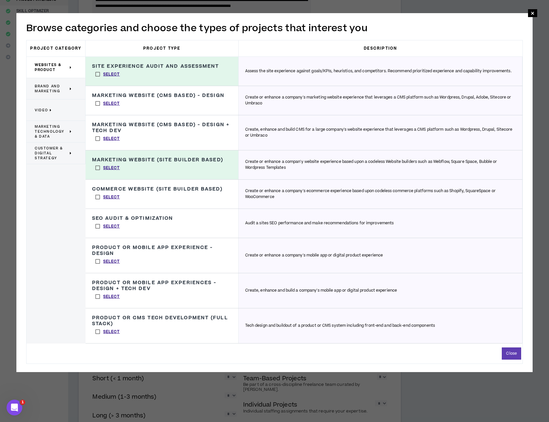
click at [98, 195] on label "Select" at bounding box center [107, 197] width 31 height 10
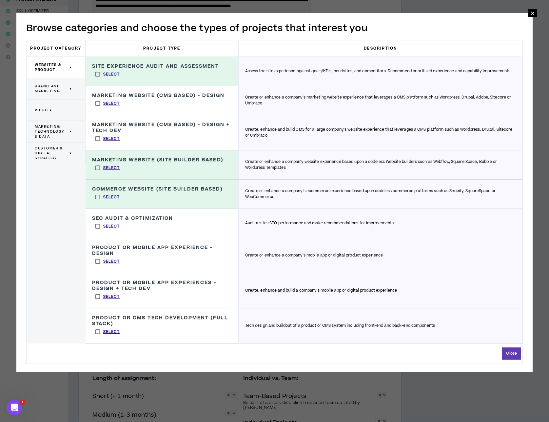
click at [55, 92] on span "Brand and Marketing" at bounding box center [51, 89] width 33 height 10
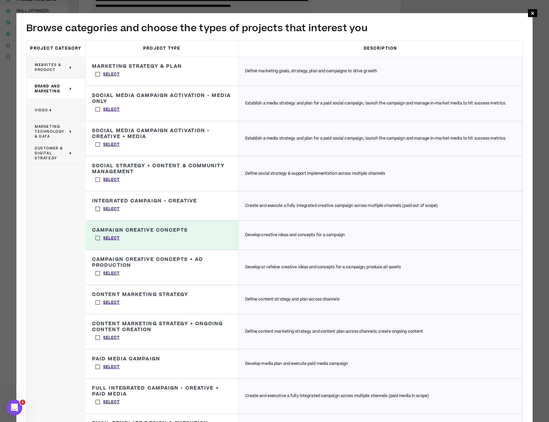
click at [97, 143] on label "Select" at bounding box center [107, 144] width 31 height 10
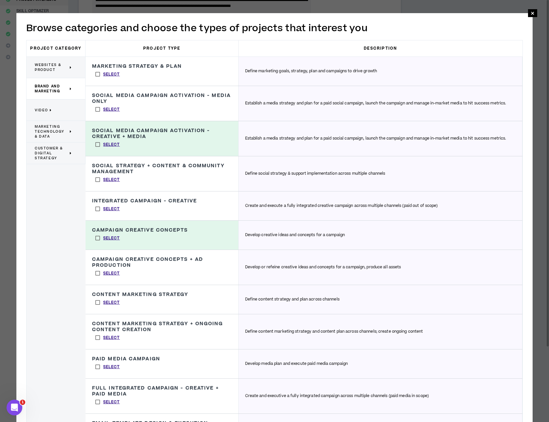
click at [98, 178] on label "Select" at bounding box center [107, 180] width 31 height 10
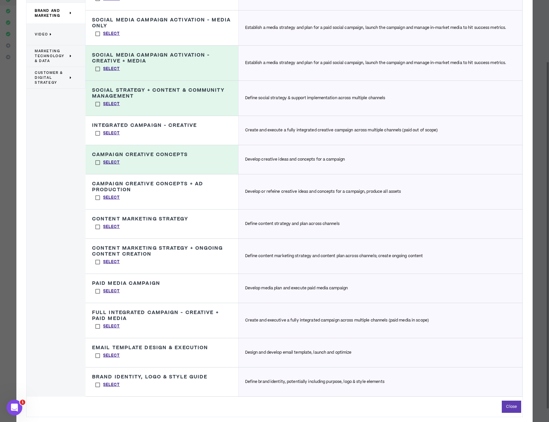
click at [97, 198] on label "Select" at bounding box center [107, 198] width 31 height 10
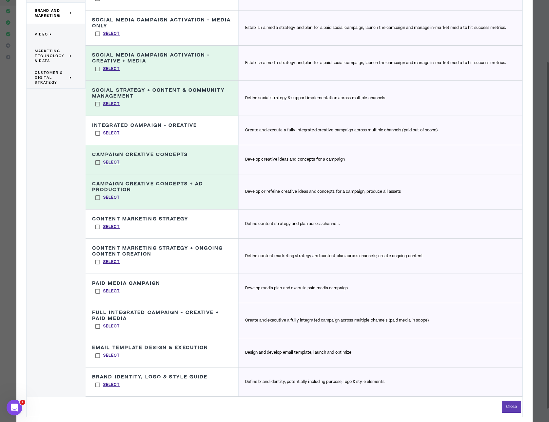
click at [97, 131] on label "Select" at bounding box center [107, 133] width 31 height 10
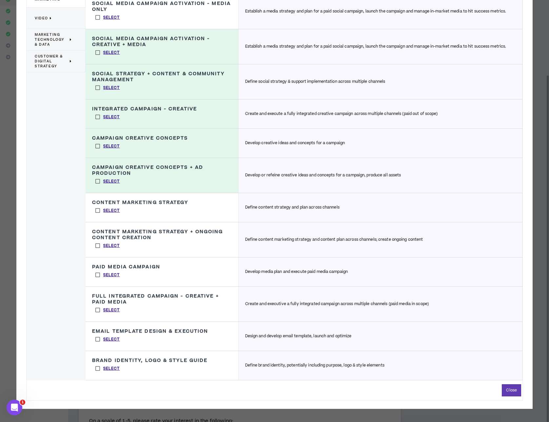
click at [100, 247] on label "Select" at bounding box center [107, 245] width 31 height 10
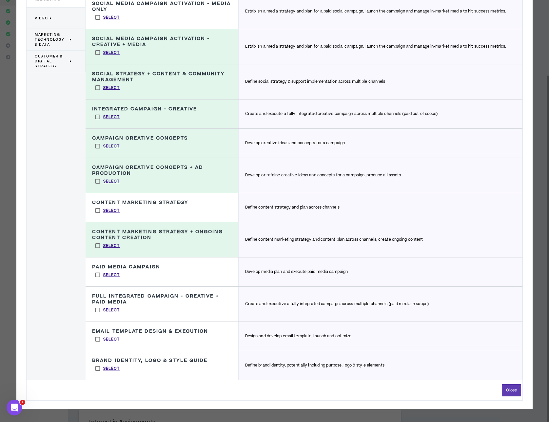
click at [97, 210] on label "Select" at bounding box center [107, 210] width 31 height 10
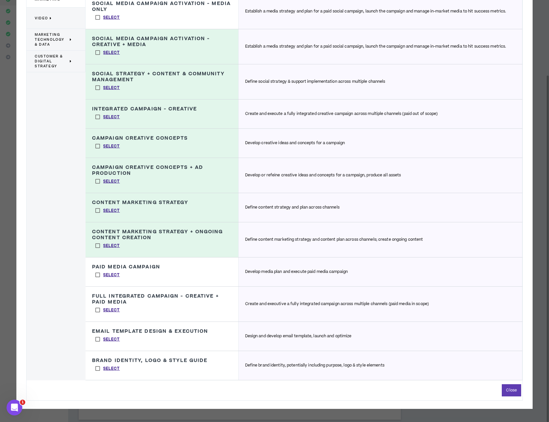
click at [97, 336] on label "Select" at bounding box center [107, 339] width 31 height 10
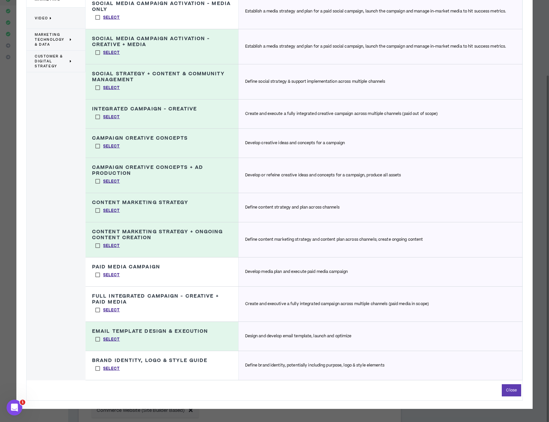
click at [96, 367] on label "Select" at bounding box center [107, 368] width 31 height 10
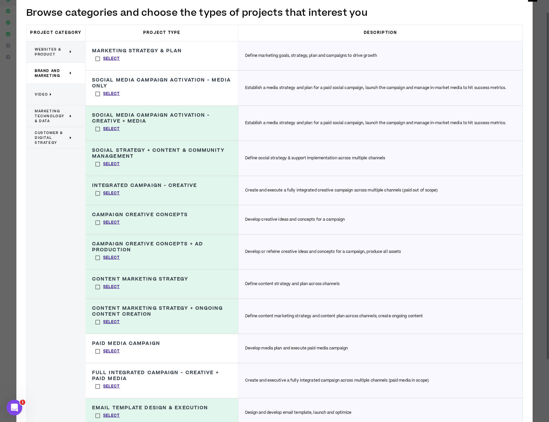
click at [51, 95] on icon at bounding box center [51, 94] width 2 height 5
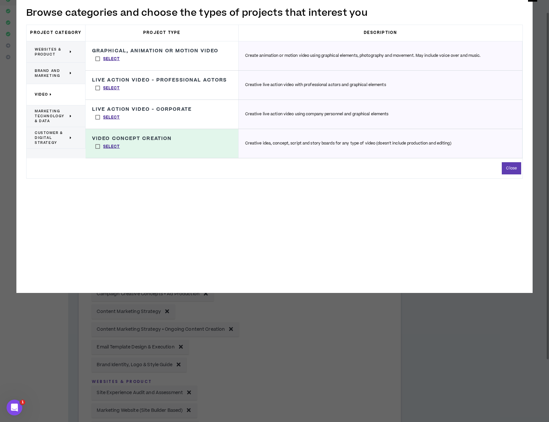
click at [52, 125] on div "Marketing Technology & Data" at bounding box center [56, 116] width 59 height 22
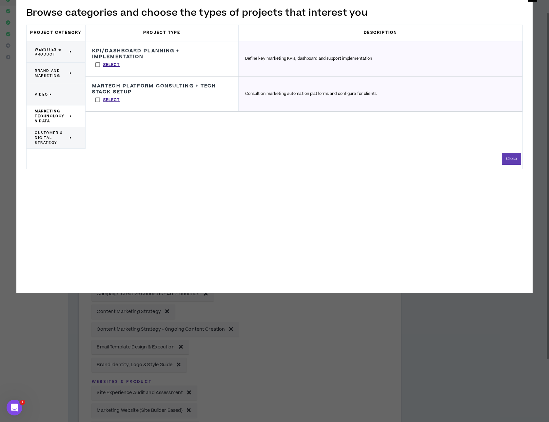
click at [50, 131] on span "Customer & Digital Strategy" at bounding box center [51, 137] width 33 height 15
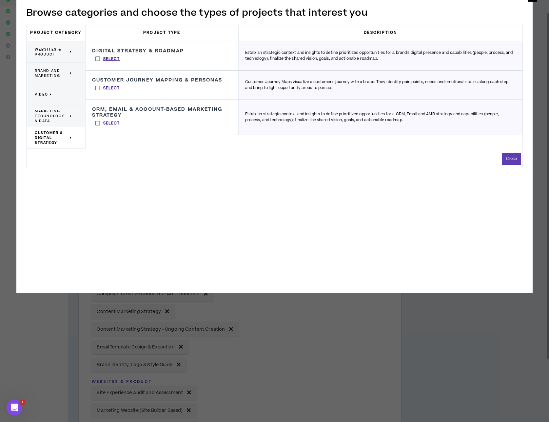
click at [55, 73] on span "Brand and Marketing" at bounding box center [51, 73] width 33 height 10
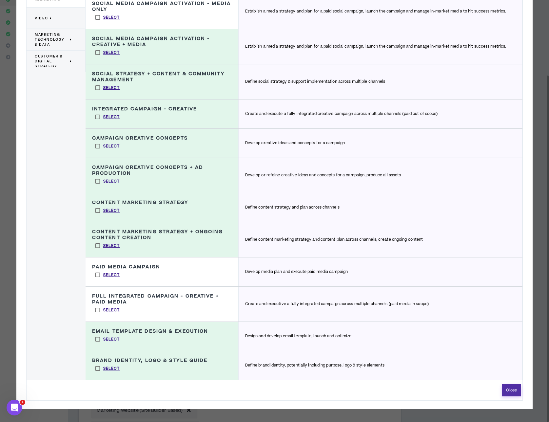
click at [514, 394] on button "Close" at bounding box center [511, 390] width 19 height 12
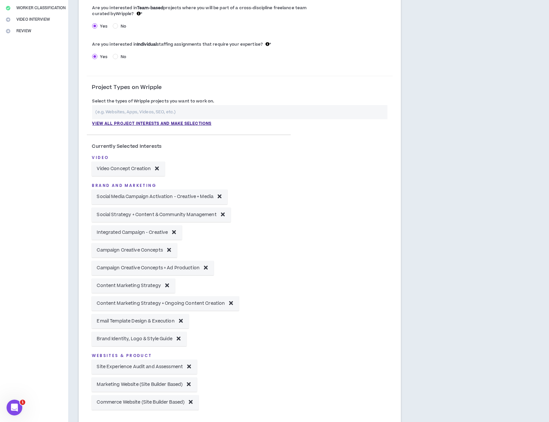
scroll to position [142, 0]
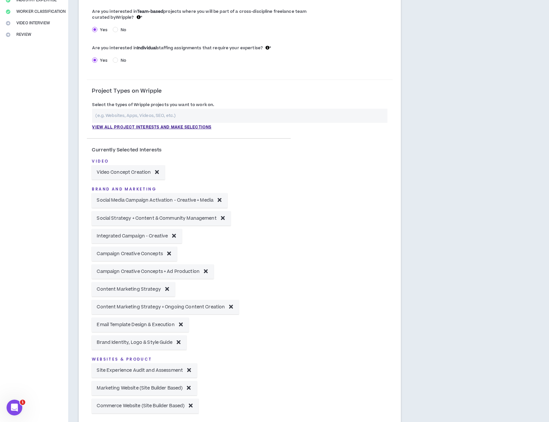
click at [177, 114] on input "text" at bounding box center [240, 116] width 296 height 14
click at [307, 190] on div "Currently Selected Interests Video Video Concept Creation Brand and Marketing S…" at bounding box center [240, 279] width 306 height 288
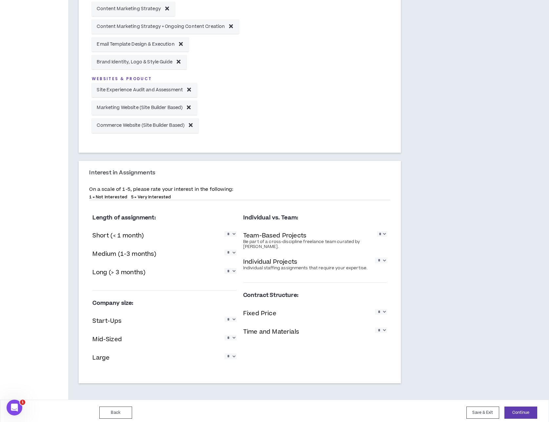
scroll to position [426, 0]
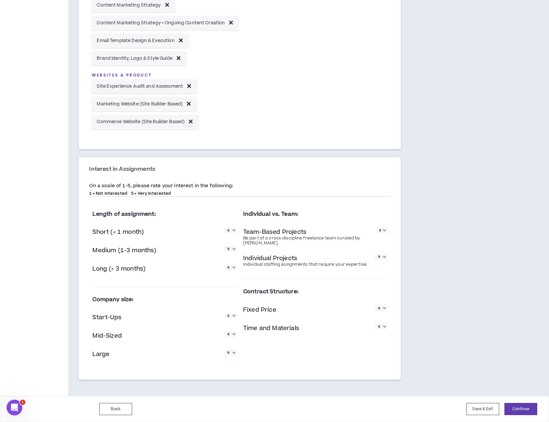
click at [234, 233] on select "* * * * *" at bounding box center [231, 230] width 12 height 6
select select "*"
click at [225, 227] on select "* * * * *" at bounding box center [231, 230] width 12 height 6
click at [236, 248] on select "* * * * *" at bounding box center [231, 249] width 12 height 6
select select "*"
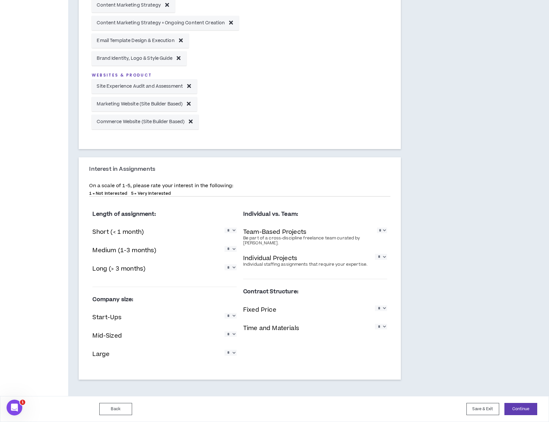
click at [225, 246] on select "* * * * *" at bounding box center [231, 249] width 12 height 6
click at [232, 269] on select "* * * * *" at bounding box center [231, 267] width 12 height 6
select select "*"
click at [225, 264] on select "* * * * *" at bounding box center [231, 267] width 12 height 6
click at [383, 230] on select "* * * * *" at bounding box center [382, 230] width 10 height 6
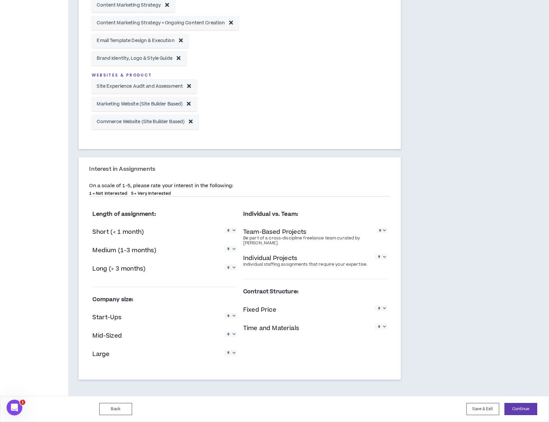
select select "*"
click at [377, 227] on select "* * * * *" at bounding box center [382, 230] width 10 height 6
click at [384, 259] on select "* * * * *" at bounding box center [381, 257] width 12 height 6
select select "*"
click at [375, 254] on select "* * * * *" at bounding box center [381, 257] width 12 height 6
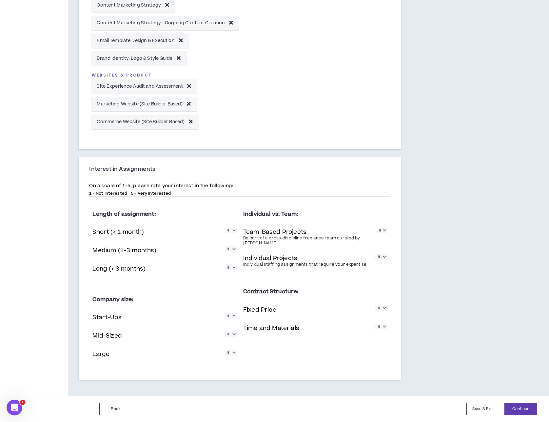
click at [233, 318] on select "* * * * *" at bounding box center [231, 316] width 12 height 6
select select "*"
click at [225, 313] on select "* * * * *" at bounding box center [231, 316] width 12 height 6
click at [231, 335] on select "* * * * *" at bounding box center [231, 334] width 12 height 6
select select "*"
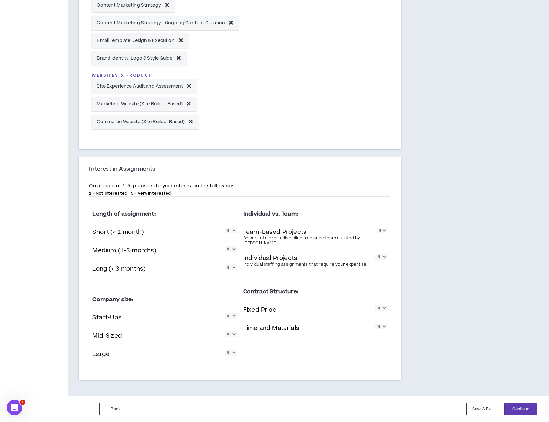
click at [225, 331] on select "* * * * *" at bounding box center [231, 334] width 12 height 6
click at [234, 353] on select "* * * * *" at bounding box center [231, 352] width 12 height 6
select select "*"
click at [225, 349] on select "* * * * *" at bounding box center [231, 352] width 12 height 6
click at [234, 318] on select "* * * * *" at bounding box center [231, 316] width 12 height 6
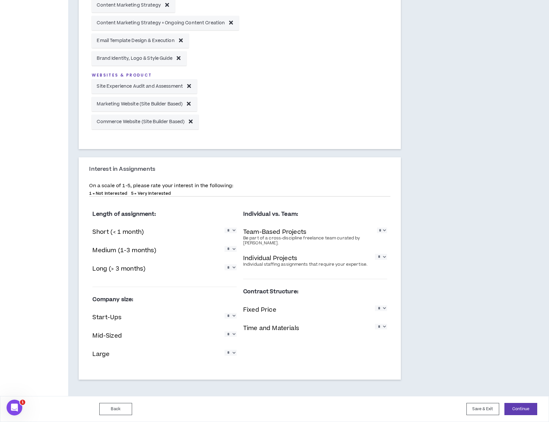
select select "*"
click at [225, 313] on select "* * * * *" at bounding box center [231, 316] width 12 height 6
click at [234, 335] on select "* * * * *" at bounding box center [231, 334] width 12 height 6
select select "*"
click at [225, 331] on select "* * * * *" at bounding box center [231, 334] width 12 height 6
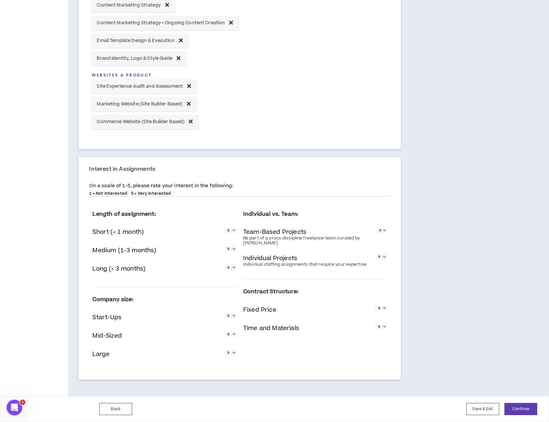
click at [233, 354] on select "* * * * *" at bounding box center [231, 352] width 12 height 6
select select "*"
click at [225, 349] on select "* * * * *" at bounding box center [231, 352] width 12 height 6
click at [384, 306] on select "* * * * *" at bounding box center [381, 308] width 12 height 6
select select "*"
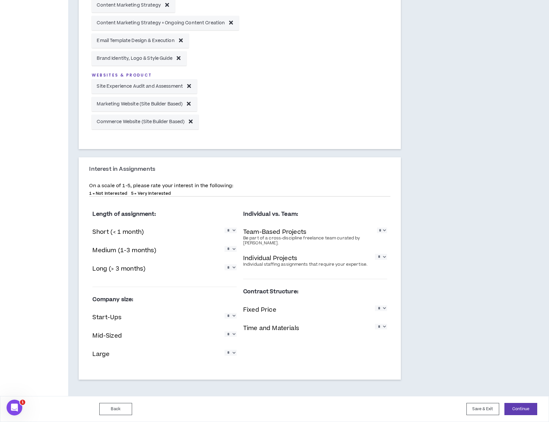
click at [375, 305] on select "* * * * *" at bounding box center [381, 308] width 12 height 6
click at [381, 329] on select "* * * * *" at bounding box center [381, 326] width 12 height 6
select select "*"
click at [375, 323] on select "* * * * *" at bounding box center [381, 326] width 12 height 6
click at [533, 409] on button "Continue" at bounding box center [521, 409] width 33 height 12
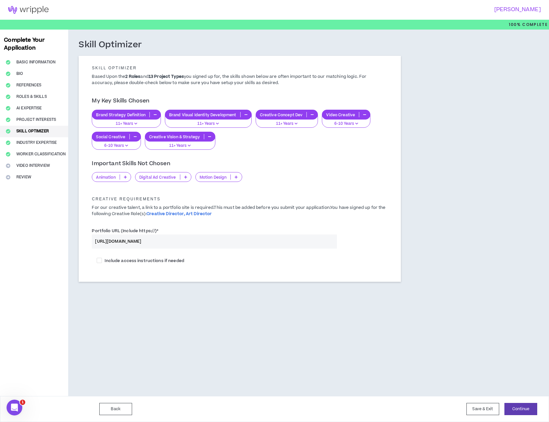
click at [187, 176] on icon at bounding box center [185, 176] width 3 height 3
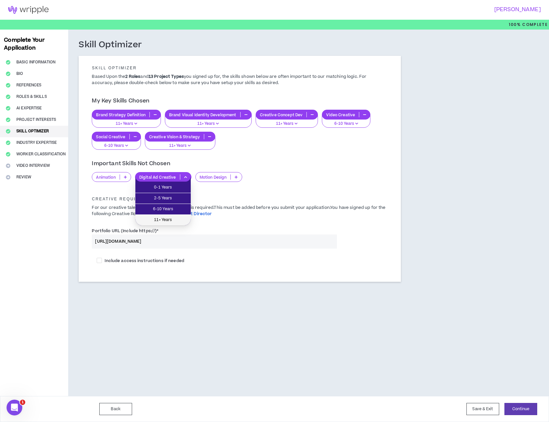
click at [180, 218] on span "11+ Years" at bounding box center [163, 219] width 48 height 7
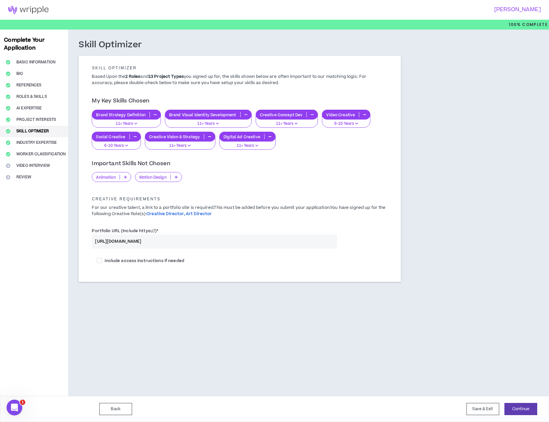
click at [179, 175] on p at bounding box center [176, 176] width 11 height 5
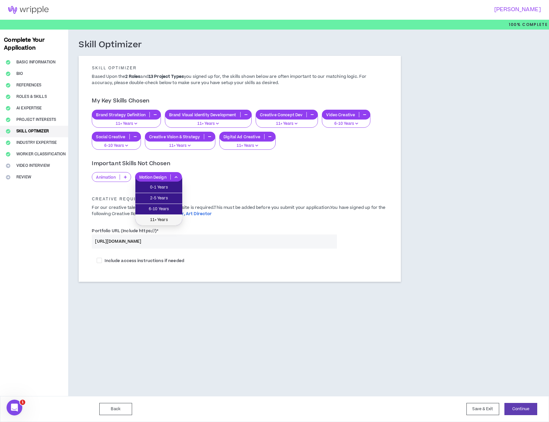
click at [171, 219] on span "11+ Years" at bounding box center [158, 219] width 39 height 7
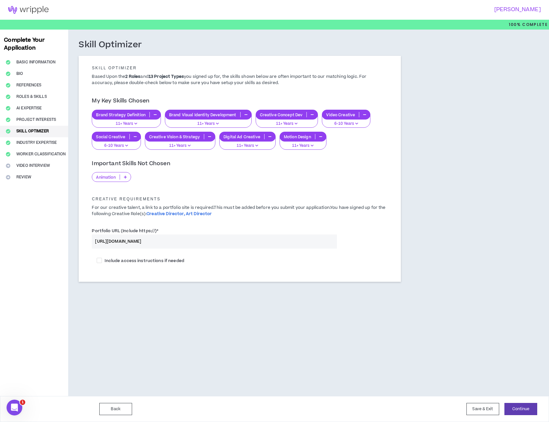
click at [128, 177] on p at bounding box center [125, 176] width 11 height 5
click at [121, 195] on span "2-5 Years" at bounding box center [111, 198] width 31 height 7
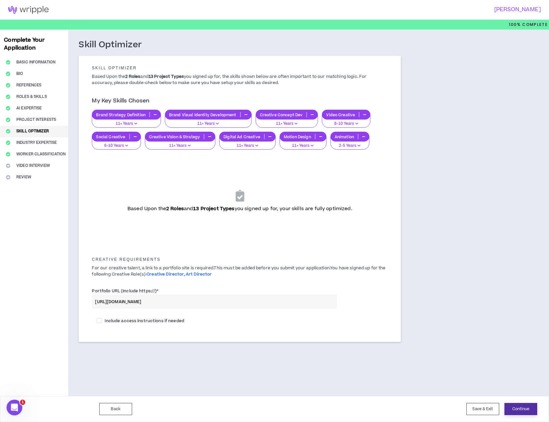
click at [521, 408] on button "Continue" at bounding box center [521, 409] width 33 height 12
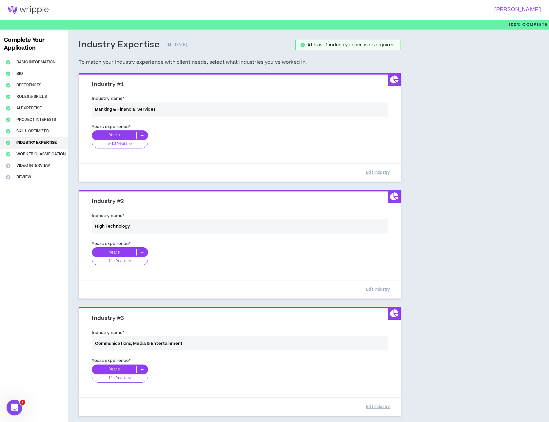
click at [127, 143] on div "Years experience * Years 6-10 Years 0-1 Years 2-5 Years 6-10 Years 11+ Years" at bounding box center [240, 139] width 306 height 37
click at [132, 143] on div "Years experience * Years 6-10 Years 0-1 Years 2-5 Years 6-10 Years 11+ Years" at bounding box center [240, 139] width 306 height 37
click at [131, 143] on div "Years experience * Years 6-10 Years 0-1 Years 2-5 Years 6-10 Years 11+ Years" at bounding box center [240, 139] width 306 height 37
click at [143, 136] on div "Years experience * Years 6-10 Years 0-1 Years 2-5 Years 6-10 Years 11+ Years" at bounding box center [240, 139] width 306 height 37
click at [130, 136] on div "Years experience * Years 6-10 Years 0-1 Years 2-5 Years 6-10 Years 11+ Years" at bounding box center [240, 139] width 306 height 37
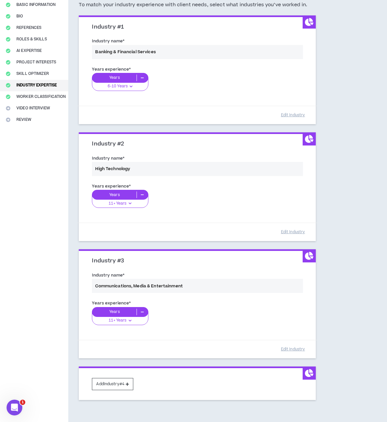
scroll to position [93, 0]
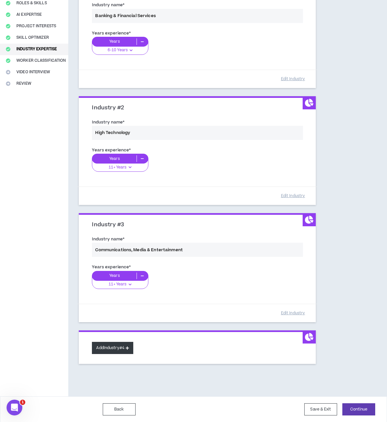
click at [124, 348] on button "Add Industry #4" at bounding box center [112, 347] width 41 height 12
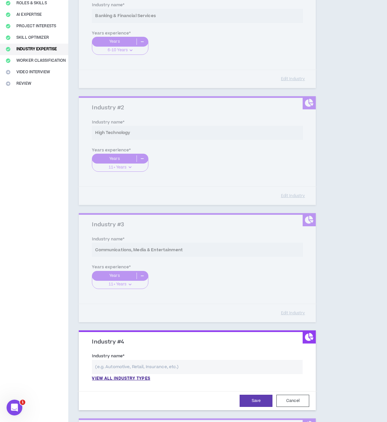
click at [182, 368] on input "text" at bounding box center [197, 367] width 211 height 14
click at [135, 376] on p "View all industry types" at bounding box center [121, 378] width 58 height 6
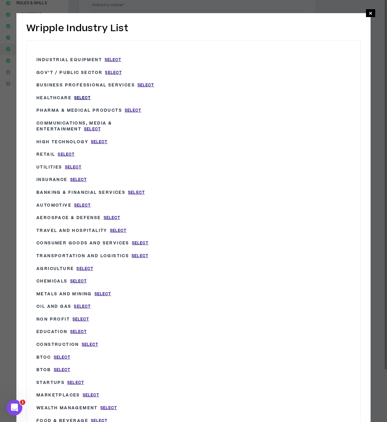
click at [77, 97] on span "Select" at bounding box center [82, 98] width 17 height 6
type input "Healthcare"
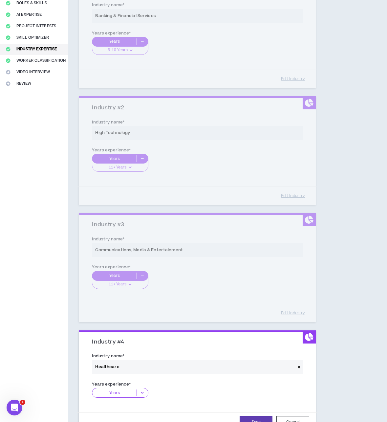
click at [143, 390] on icon at bounding box center [142, 392] width 11 height 7
click at [134, 412] on p "2-5 Years" at bounding box center [120, 412] width 56 height 7
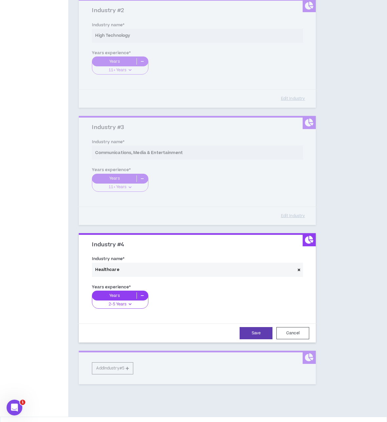
scroll to position [211, 0]
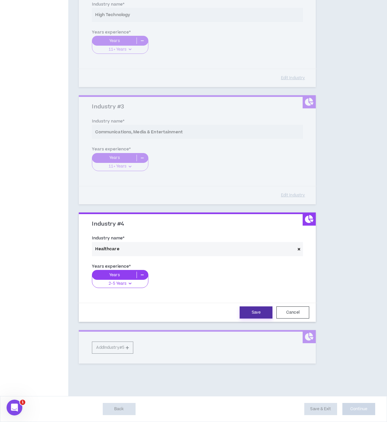
click at [257, 310] on button "Save" at bounding box center [255, 312] width 33 height 12
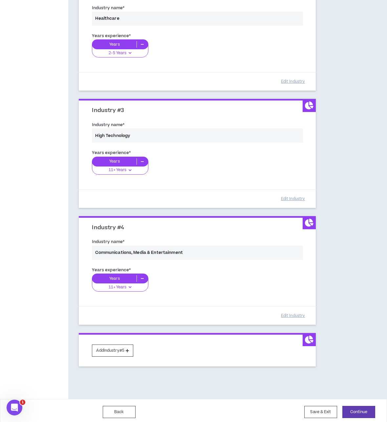
scroll to position [207, 0]
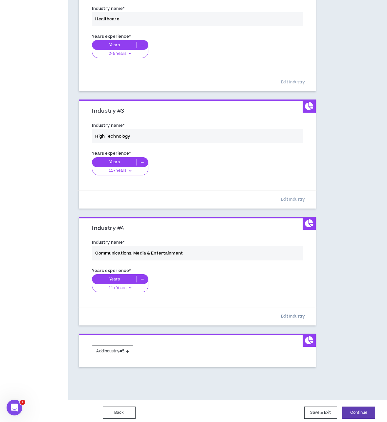
click at [294, 316] on button "Edit Industry" at bounding box center [292, 315] width 33 height 11
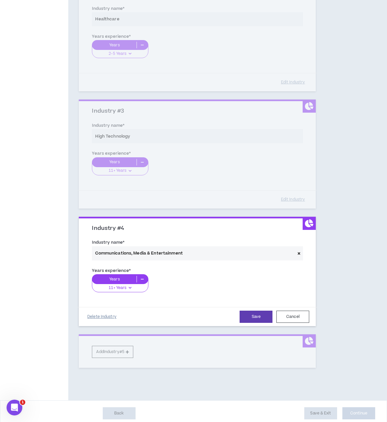
click at [112, 317] on button "Delete Industry" at bounding box center [101, 316] width 33 height 11
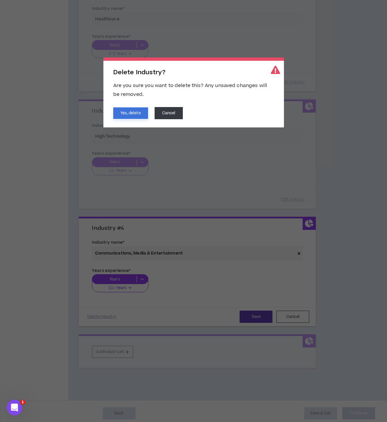
click at [126, 112] on button "Yes, delete" at bounding box center [130, 112] width 35 height 11
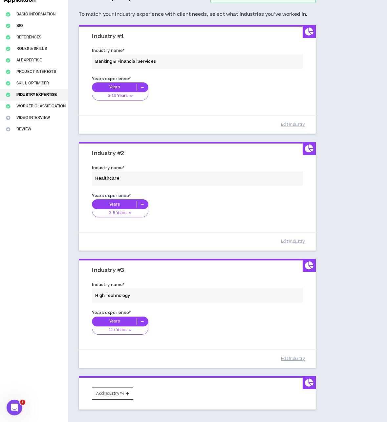
scroll to position [69, 0]
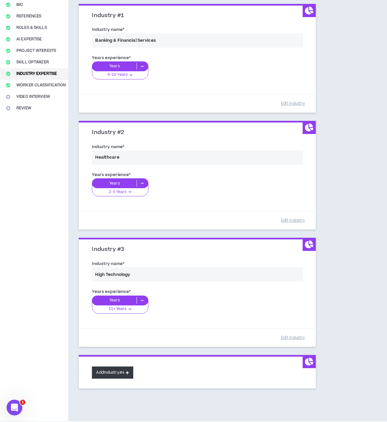
click at [119, 371] on button "Add Industry #4" at bounding box center [112, 372] width 41 height 12
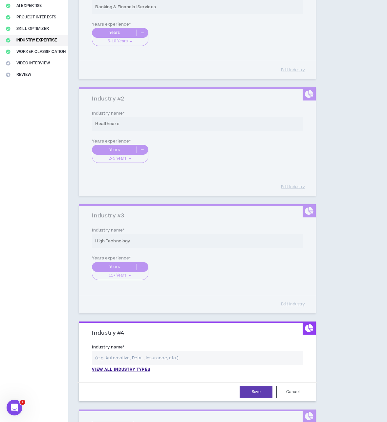
scroll to position [121, 0]
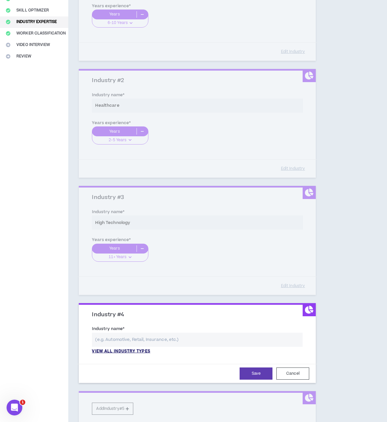
click at [139, 352] on p "View all industry types" at bounding box center [121, 351] width 58 height 6
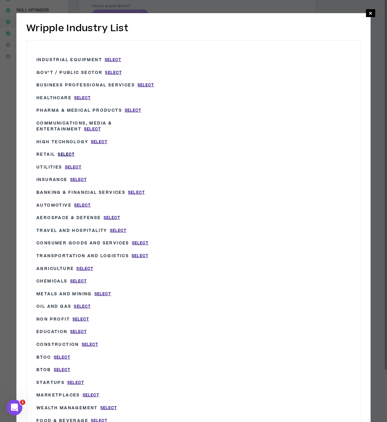
click at [65, 154] on span "Select" at bounding box center [66, 155] width 17 height 6
type input "Retail"
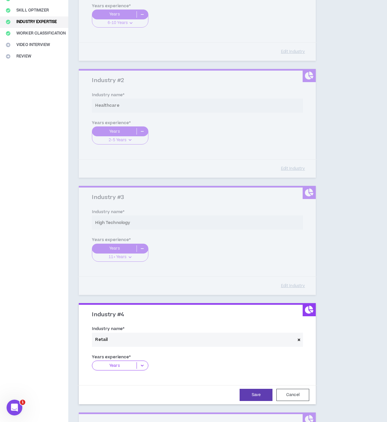
click at [138, 367] on icon at bounding box center [142, 365] width 11 height 7
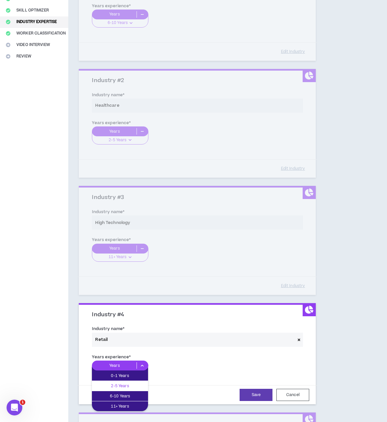
click at [132, 383] on p "2-5 Years" at bounding box center [120, 385] width 56 height 7
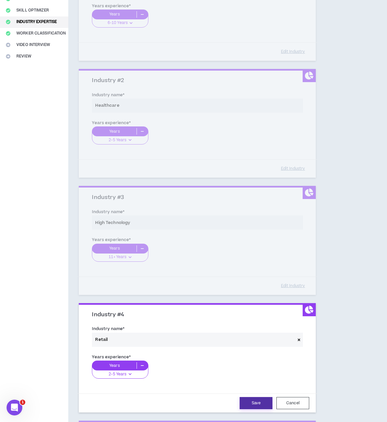
click at [257, 402] on button "Save" at bounding box center [255, 403] width 33 height 12
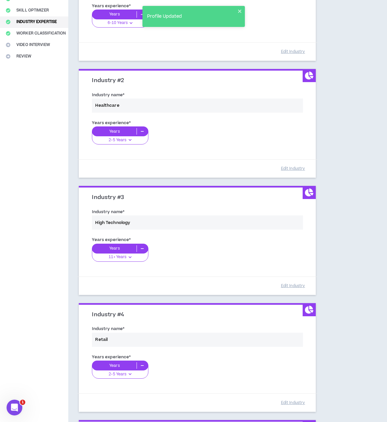
scroll to position [211, 0]
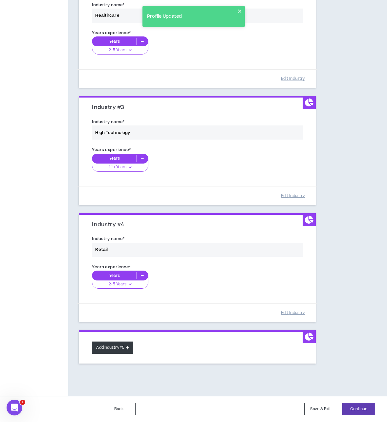
click at [118, 345] on button "Add Industry #5" at bounding box center [112, 347] width 41 height 12
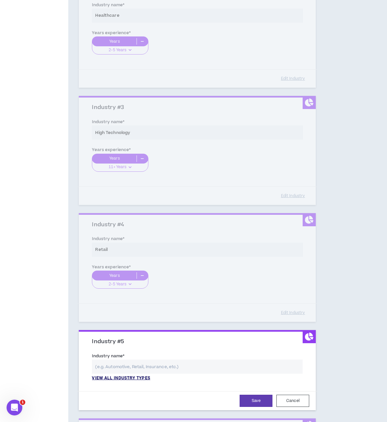
click at [136, 378] on p "View all industry types" at bounding box center [121, 378] width 58 height 6
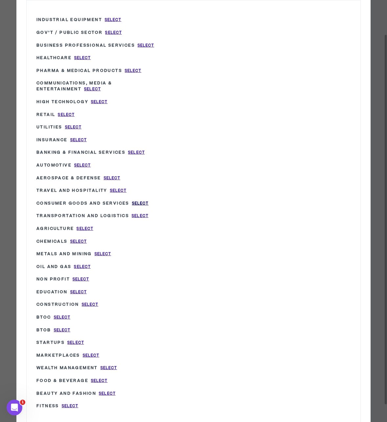
click at [139, 200] on span "Select" at bounding box center [140, 203] width 17 height 6
type input "Consumer Goods and Services"
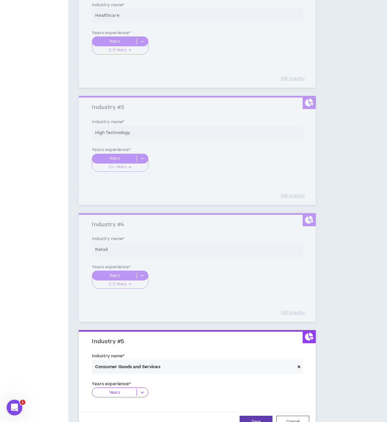
scroll to position [257, 0]
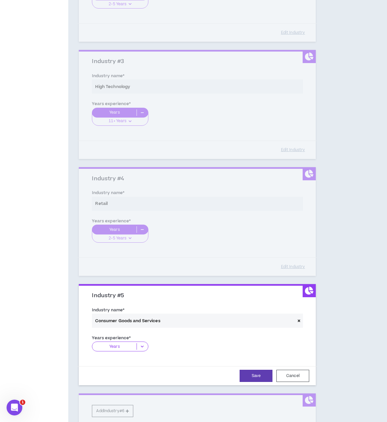
click at [143, 345] on icon at bounding box center [142, 346] width 11 height 7
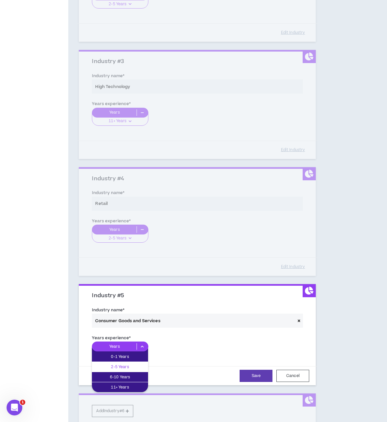
click at [133, 366] on p "2-5 Years" at bounding box center [120, 366] width 56 height 7
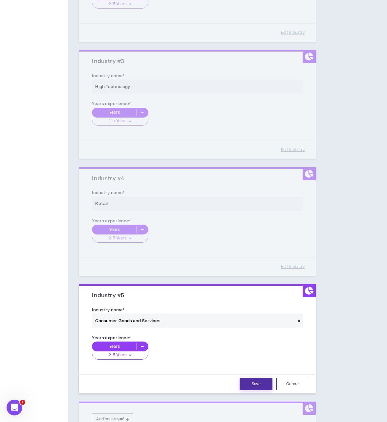
click at [257, 383] on button "Save" at bounding box center [255, 384] width 33 height 12
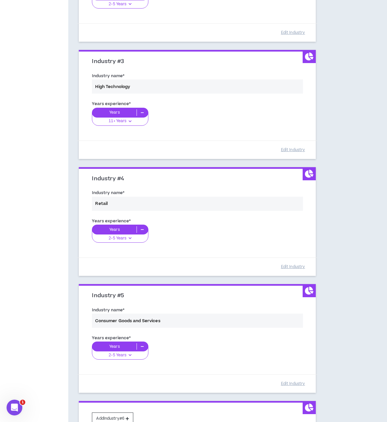
scroll to position [327, 0]
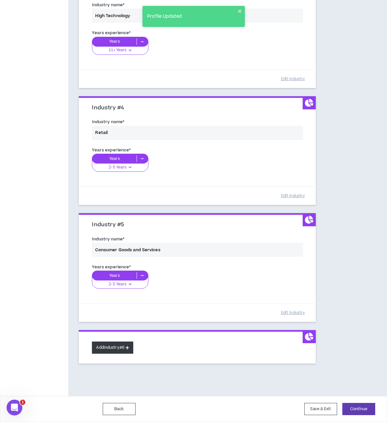
click at [109, 346] on button "Add Industry #6" at bounding box center [112, 347] width 41 height 12
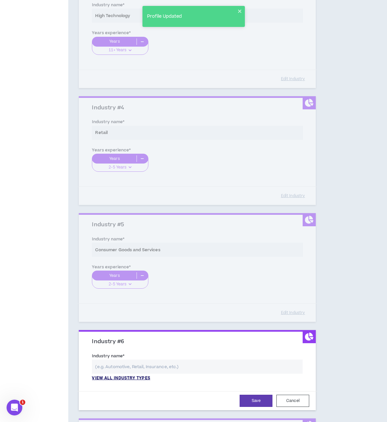
click at [135, 380] on p "View all industry types" at bounding box center [121, 378] width 58 height 6
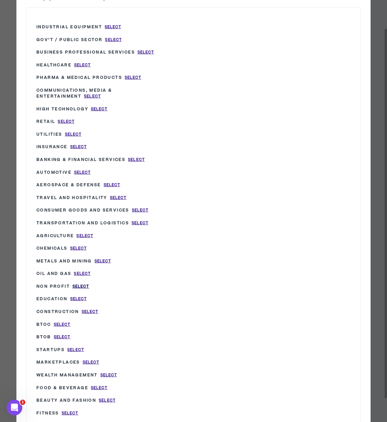
click at [82, 283] on span "Select" at bounding box center [80, 286] width 17 height 6
type input "Non Profit"
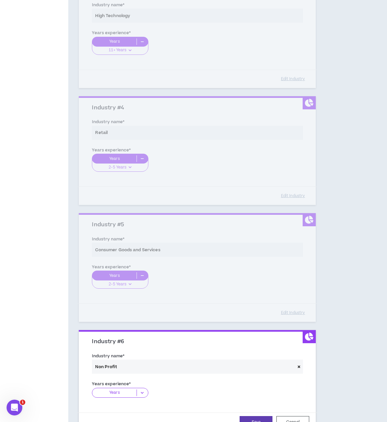
click at [143, 393] on icon at bounding box center [142, 392] width 11 height 7
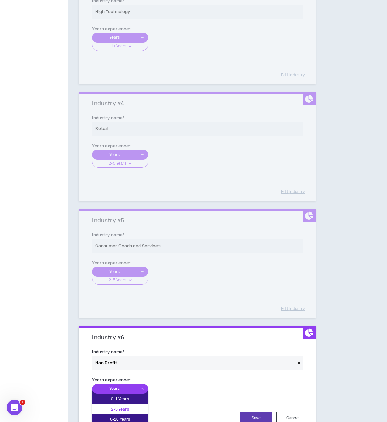
click at [134, 410] on p "2-5 Years" at bounding box center [120, 408] width 56 height 7
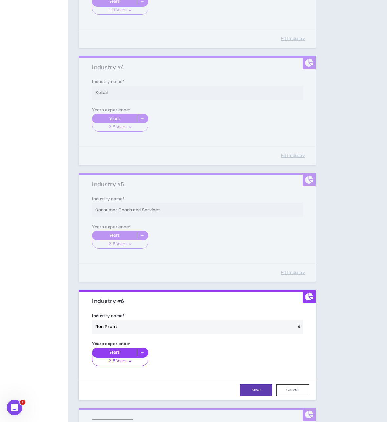
scroll to position [377, 0]
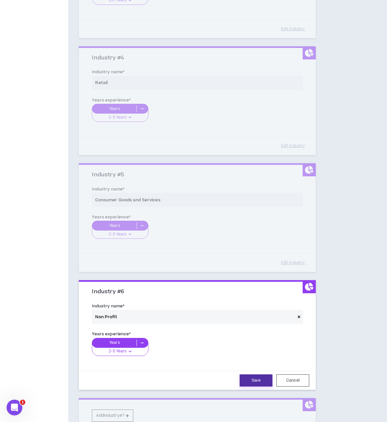
click at [256, 382] on button "Save" at bounding box center [255, 380] width 33 height 12
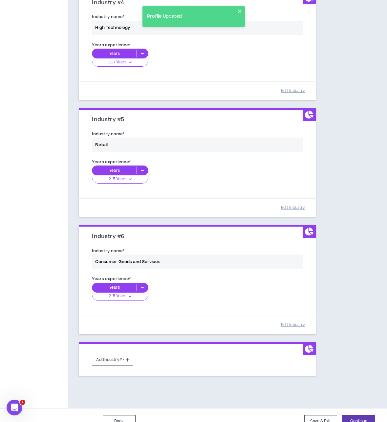
scroll to position [437, 0]
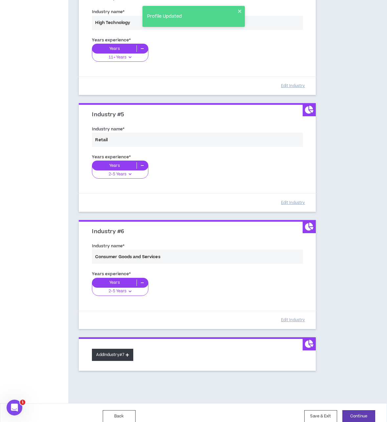
click at [129, 355] on icon at bounding box center [127, 355] width 3 height 4
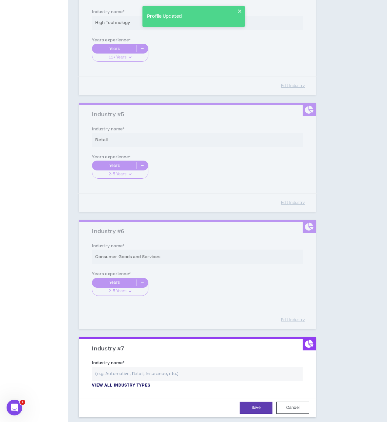
click at [136, 384] on p "View all industry types" at bounding box center [121, 385] width 58 height 6
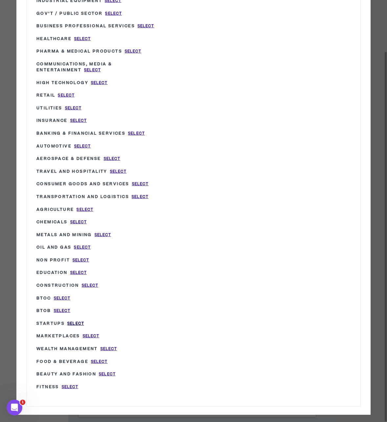
click at [77, 321] on span "Select" at bounding box center [75, 324] width 17 height 6
type input "Startups"
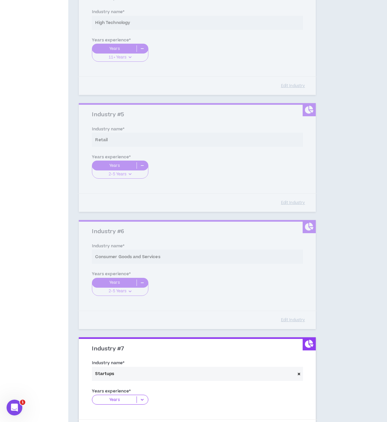
click at [139, 396] on icon at bounding box center [142, 399] width 11 height 7
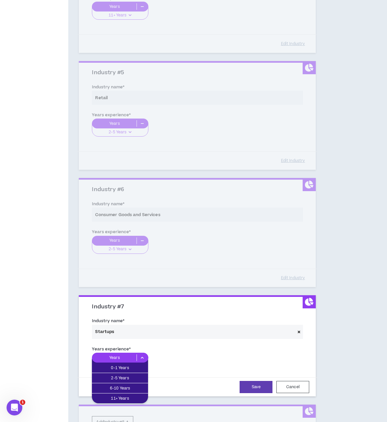
scroll to position [493, 0]
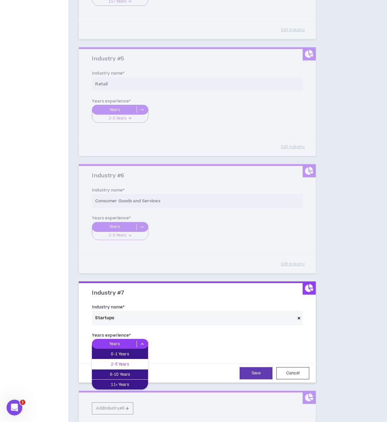
click at [134, 367] on p "2-5 Years" at bounding box center [120, 363] width 56 height 7
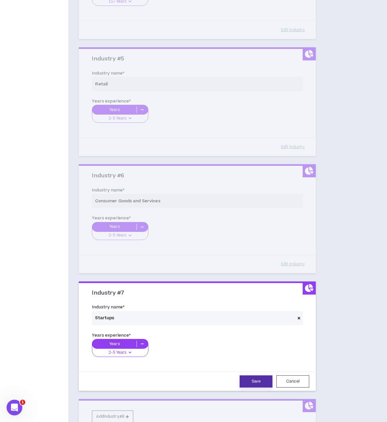
click at [254, 379] on button "Save" at bounding box center [255, 381] width 33 height 12
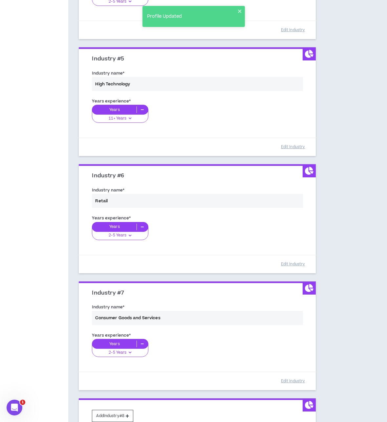
scroll to position [561, 0]
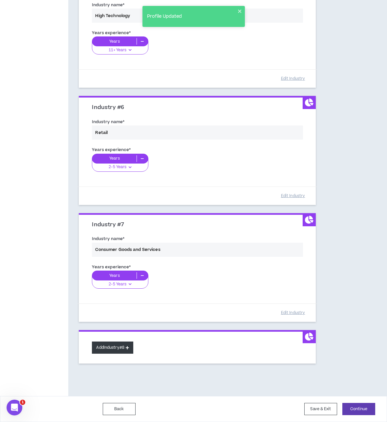
click at [117, 345] on button "Add Industry #8" at bounding box center [112, 347] width 41 height 12
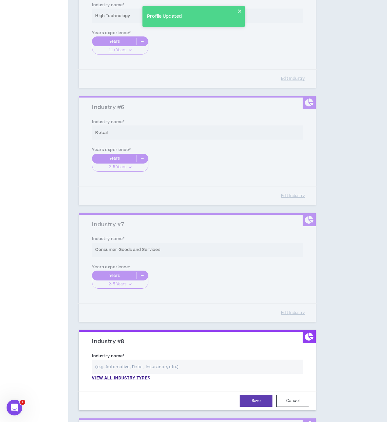
scroll to position [583, 0]
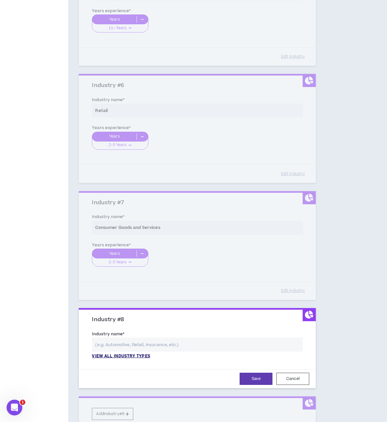
click at [126, 357] on p "View all industry types" at bounding box center [121, 356] width 58 height 6
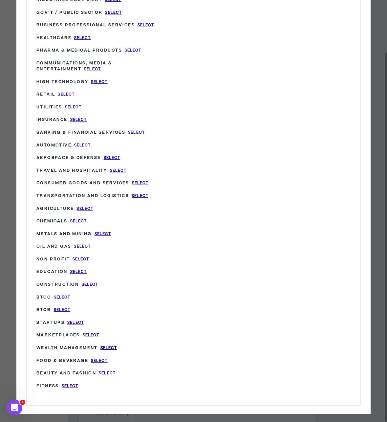
click at [110, 345] on span "Select" at bounding box center [108, 348] width 17 height 6
type input "Wealth Management"
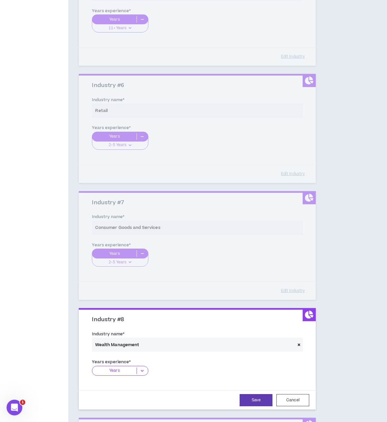
click at [141, 366] on div "Years" at bounding box center [120, 370] width 56 height 10
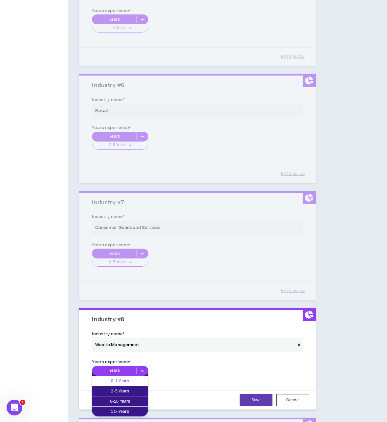
click at [129, 378] on p "0-1 Years" at bounding box center [120, 380] width 56 height 7
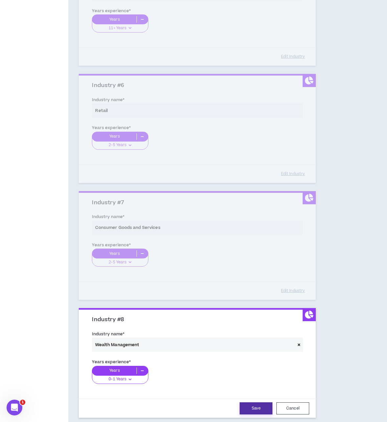
click at [248, 407] on button "Save" at bounding box center [255, 408] width 33 height 12
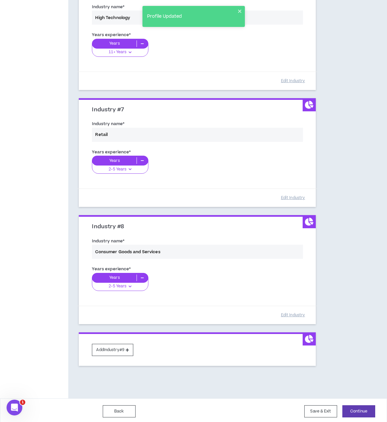
scroll to position [678, 0]
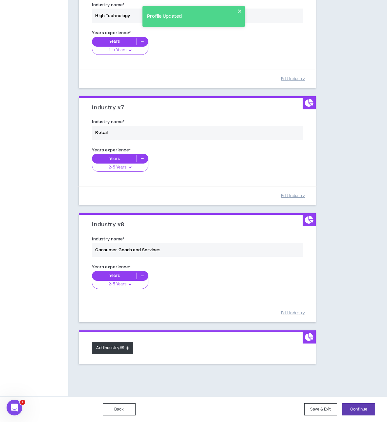
click at [126, 347] on button "Add Industry #9" at bounding box center [112, 347] width 41 height 12
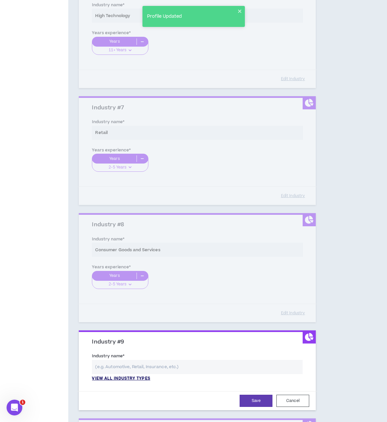
click at [135, 377] on p "View all industry types" at bounding box center [121, 378] width 58 height 6
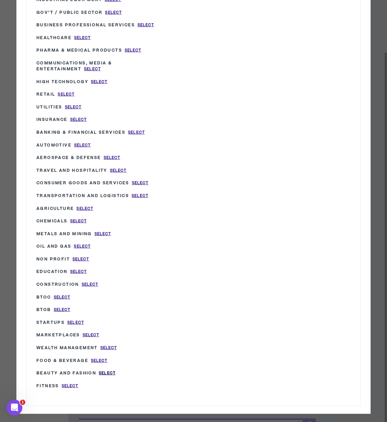
click at [111, 370] on span "Select" at bounding box center [107, 373] width 17 height 6
type input "Beauty and Fashion"
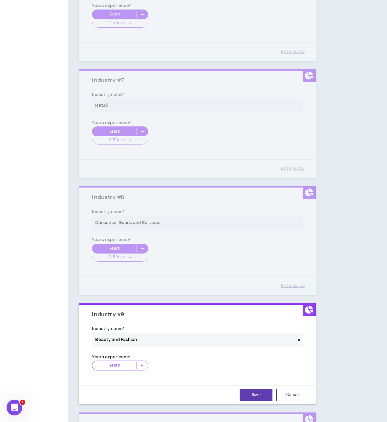
scroll to position [713, 0]
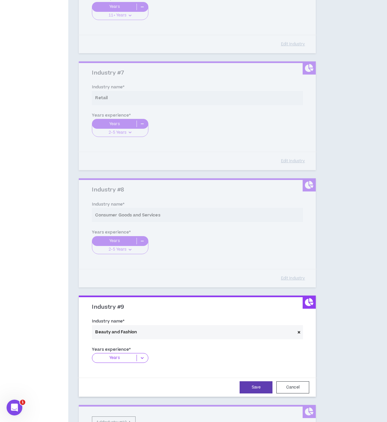
click at [297, 330] on span at bounding box center [299, 332] width 8 height 14
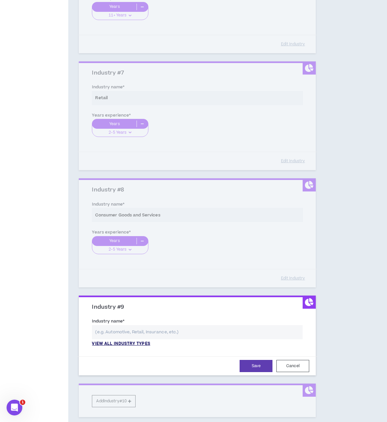
click at [131, 344] on p "View all industry types" at bounding box center [121, 344] width 58 height 6
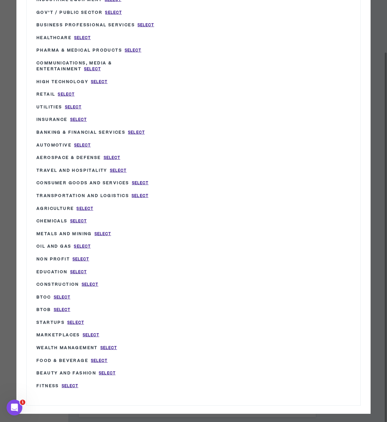
click at [71, 379] on div "Fitness Select" at bounding box center [101, 385] width 131 height 13
click at [70, 383] on span "Select" at bounding box center [70, 386] width 17 height 6
type input "Fitness"
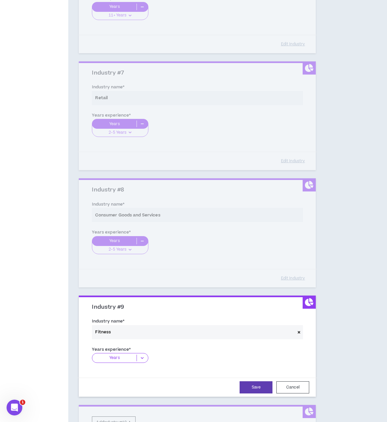
click at [141, 356] on icon at bounding box center [142, 357] width 11 height 7
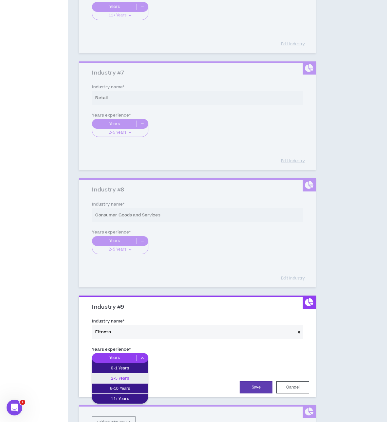
drag, startPoint x: 134, startPoint y: 377, endPoint x: 139, endPoint y: 378, distance: 5.6
click at [134, 377] on p "2-5 Years" at bounding box center [120, 377] width 56 height 7
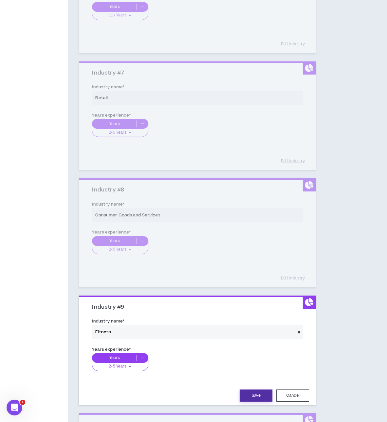
click at [251, 393] on button "Save" at bounding box center [255, 395] width 33 height 12
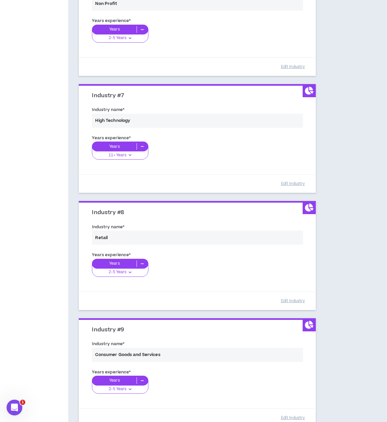
scroll to position [795, 0]
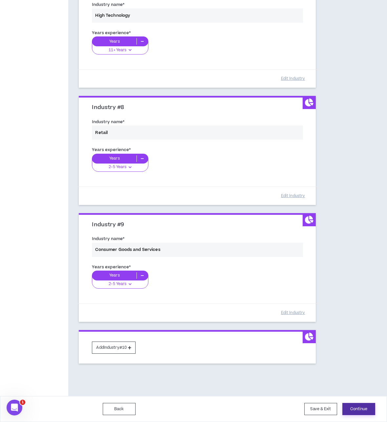
click at [362, 410] on button "Continue" at bounding box center [358, 409] width 33 height 12
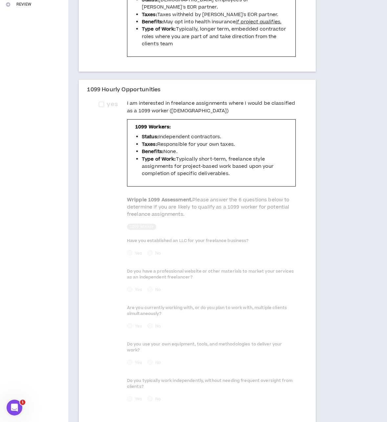
scroll to position [214, 0]
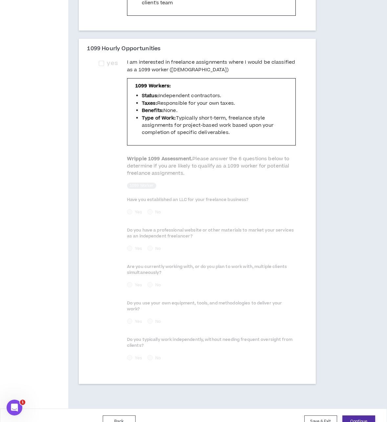
click at [357, 415] on button "Continue" at bounding box center [358, 421] width 33 height 12
